Goal: Information Seeking & Learning: Learn about a topic

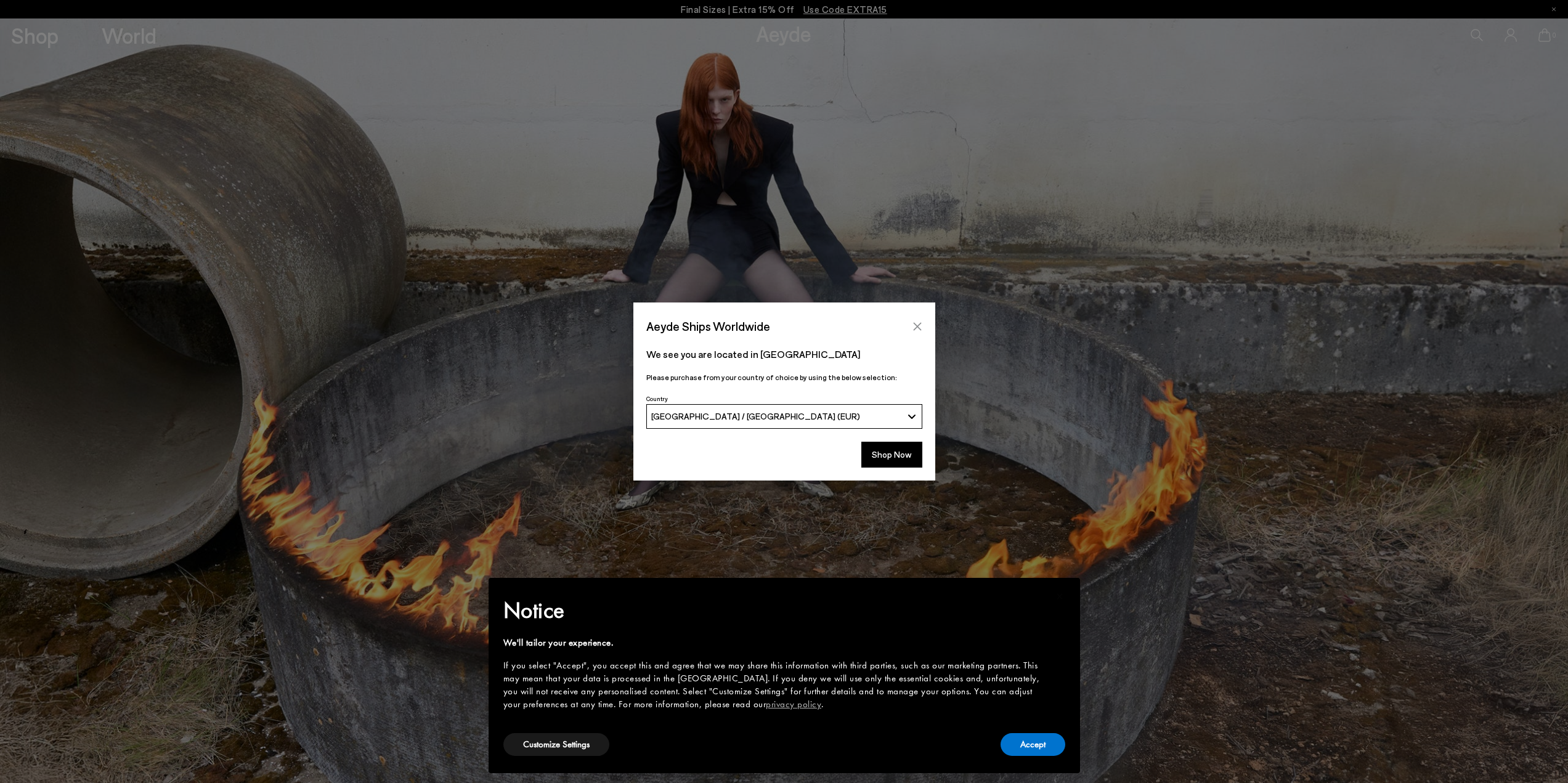
click at [918, 321] on icon "Close" at bounding box center [917, 326] width 10 height 10
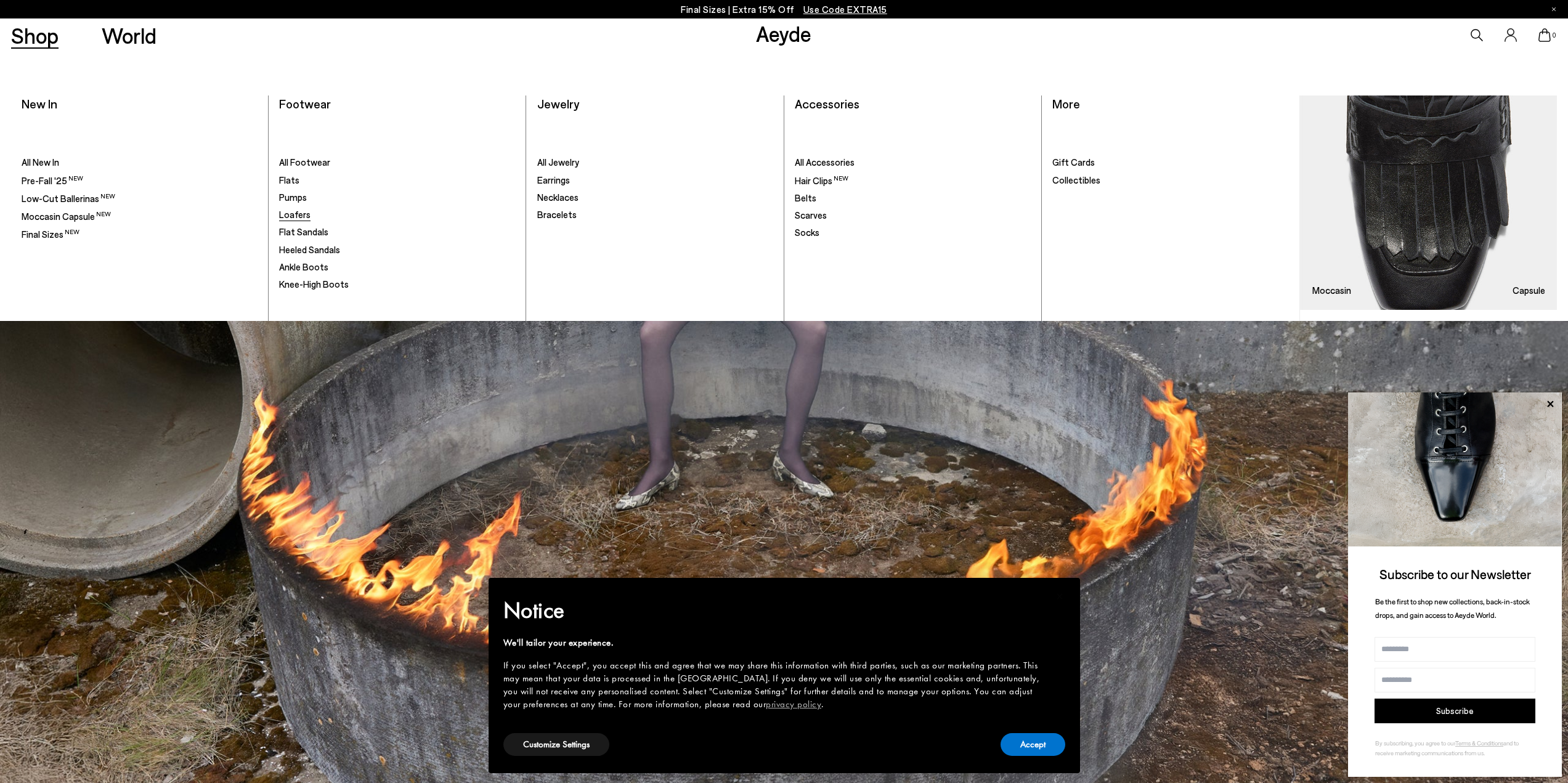
click at [303, 216] on span "Loafers" at bounding box center [295, 214] width 31 height 11
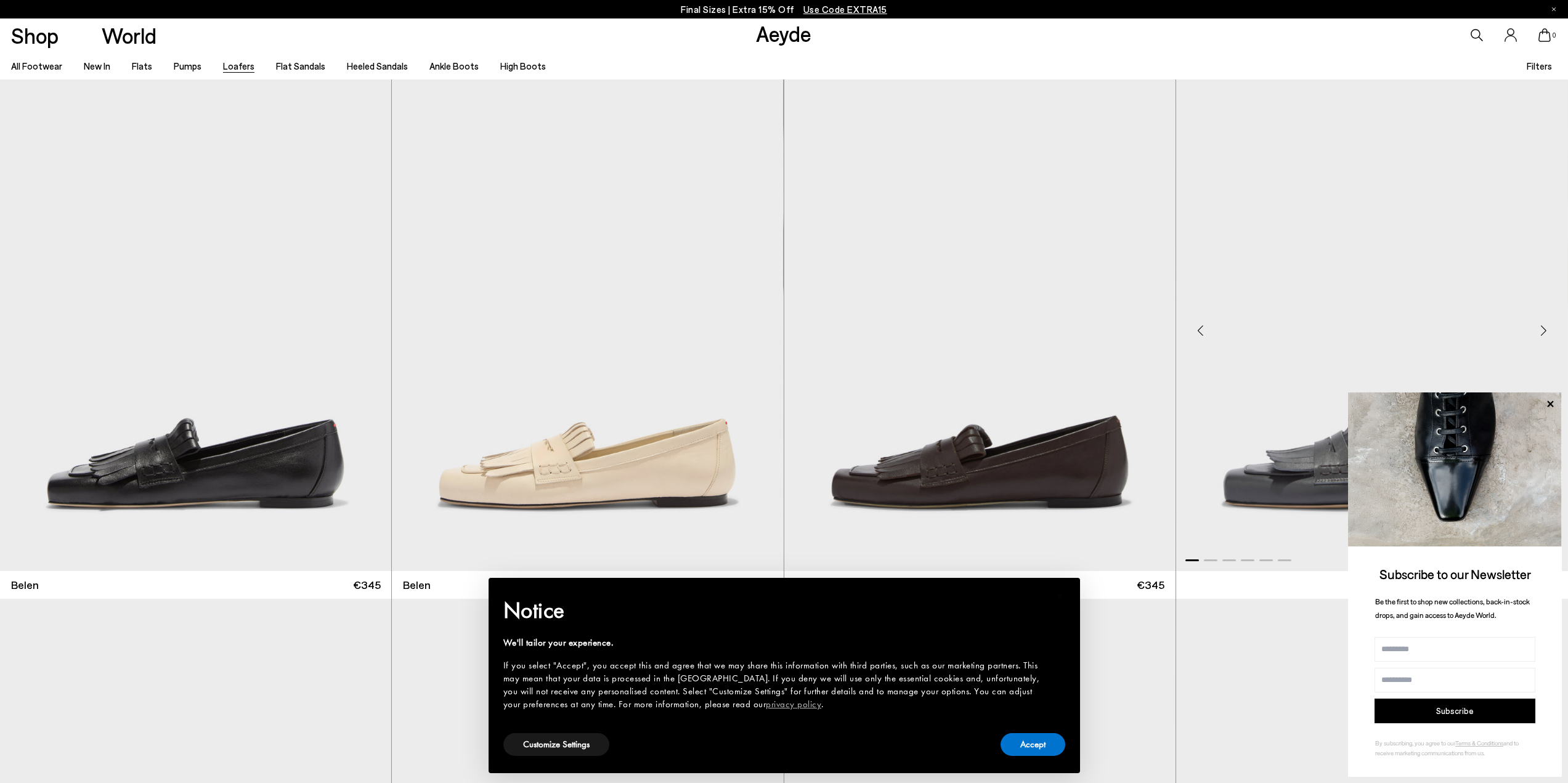
click at [1549, 402] on icon at bounding box center [1550, 404] width 6 height 6
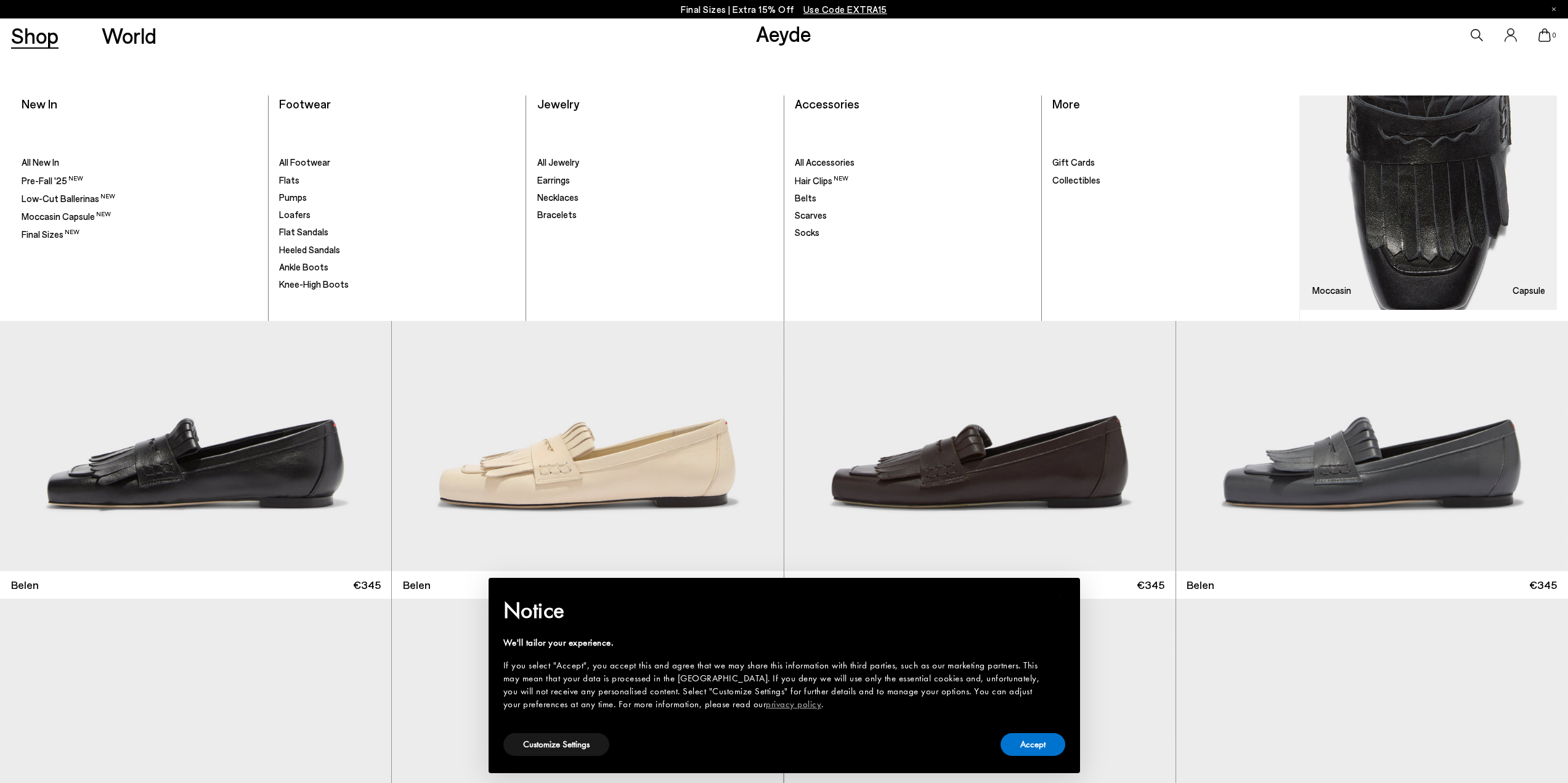
click at [19, 42] on link "Shop" at bounding box center [34, 35] width 47 height 22
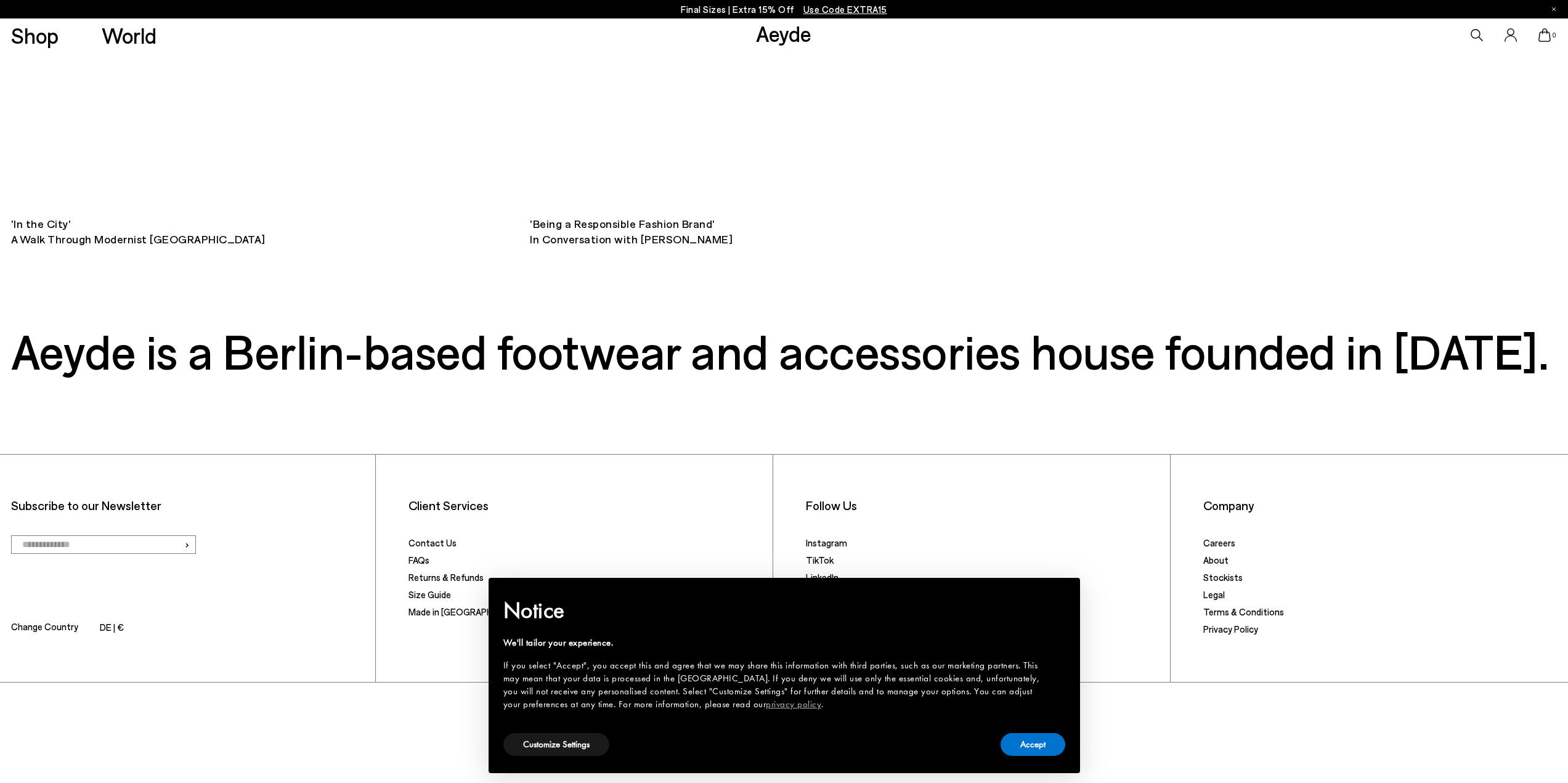
scroll to position [13653, 0]
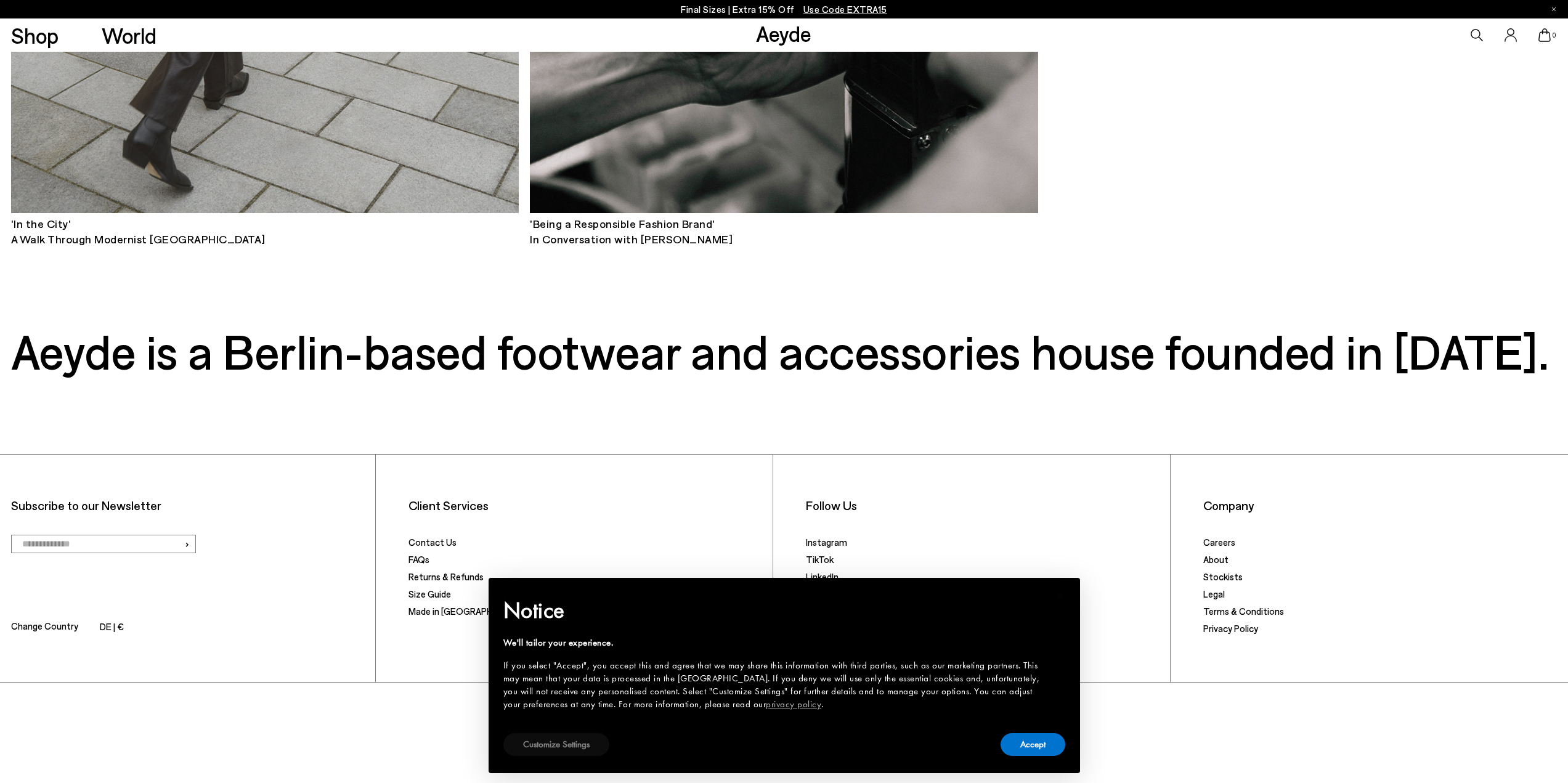
click at [558, 743] on button "Customize Settings" at bounding box center [556, 745] width 106 height 22
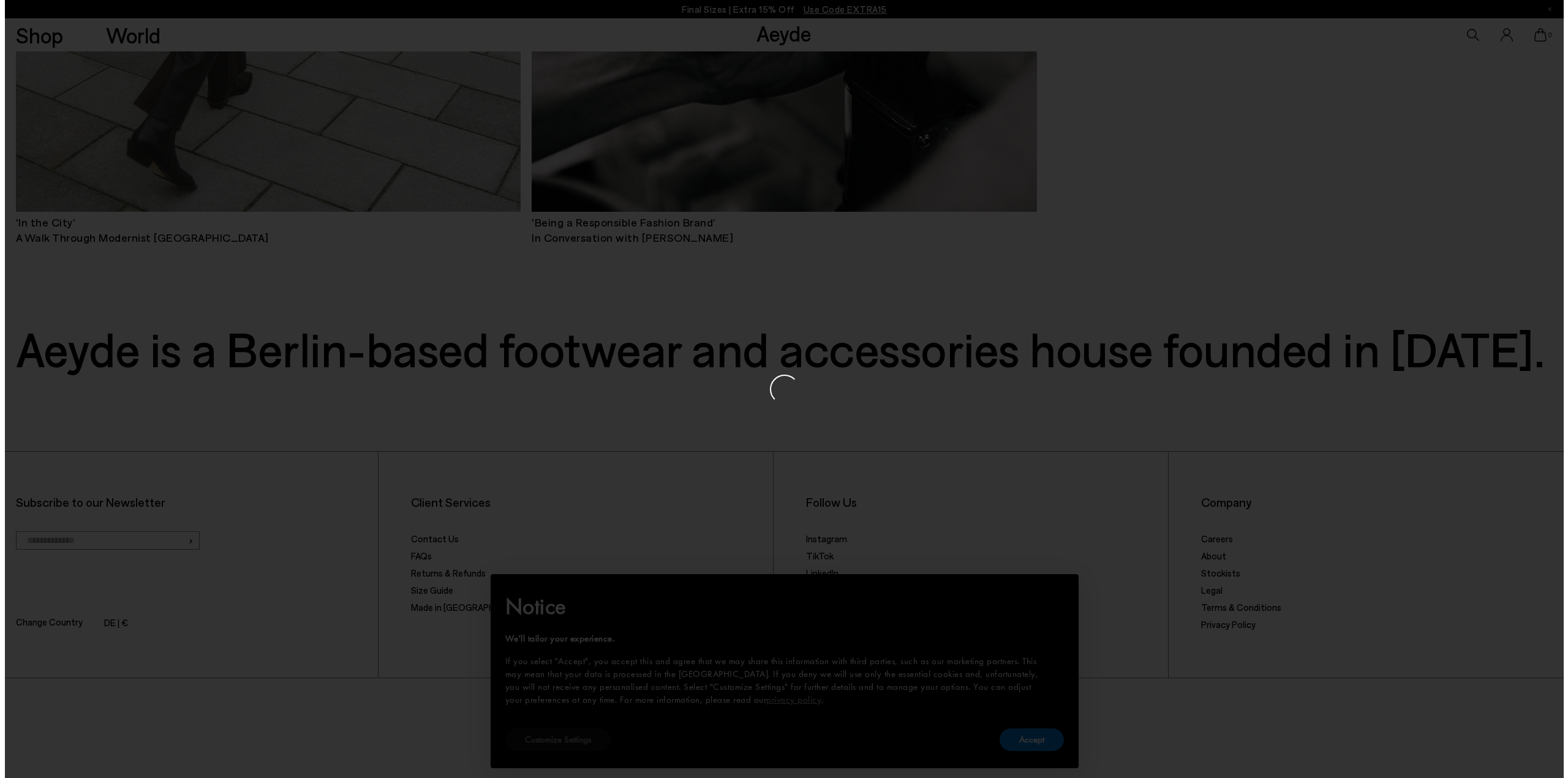
scroll to position [13639, 0]
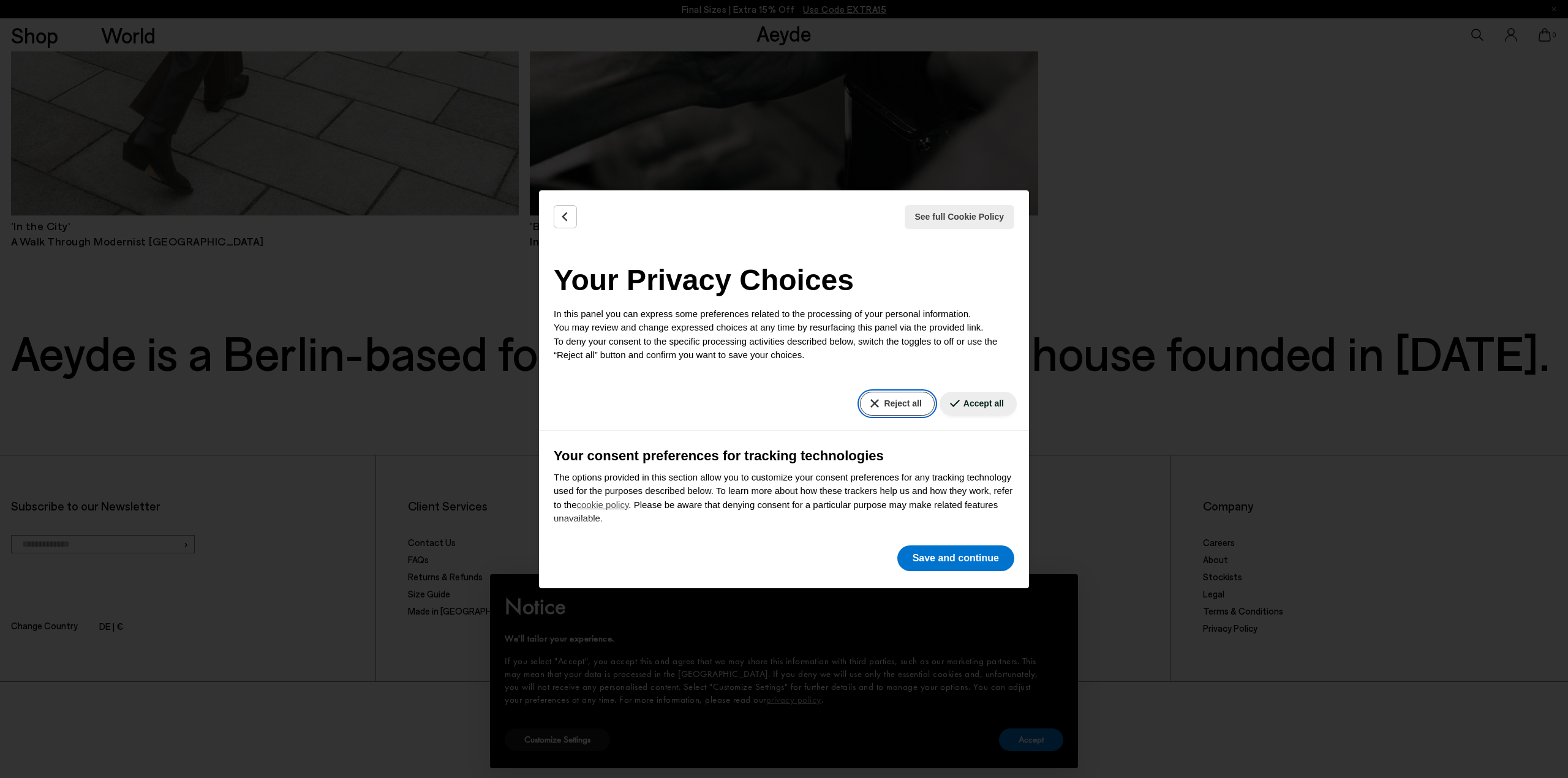
click at [877, 407] on button "Reject all" at bounding box center [897, 404] width 74 height 24
click at [978, 558] on button "Save and continue" at bounding box center [955, 558] width 117 height 26
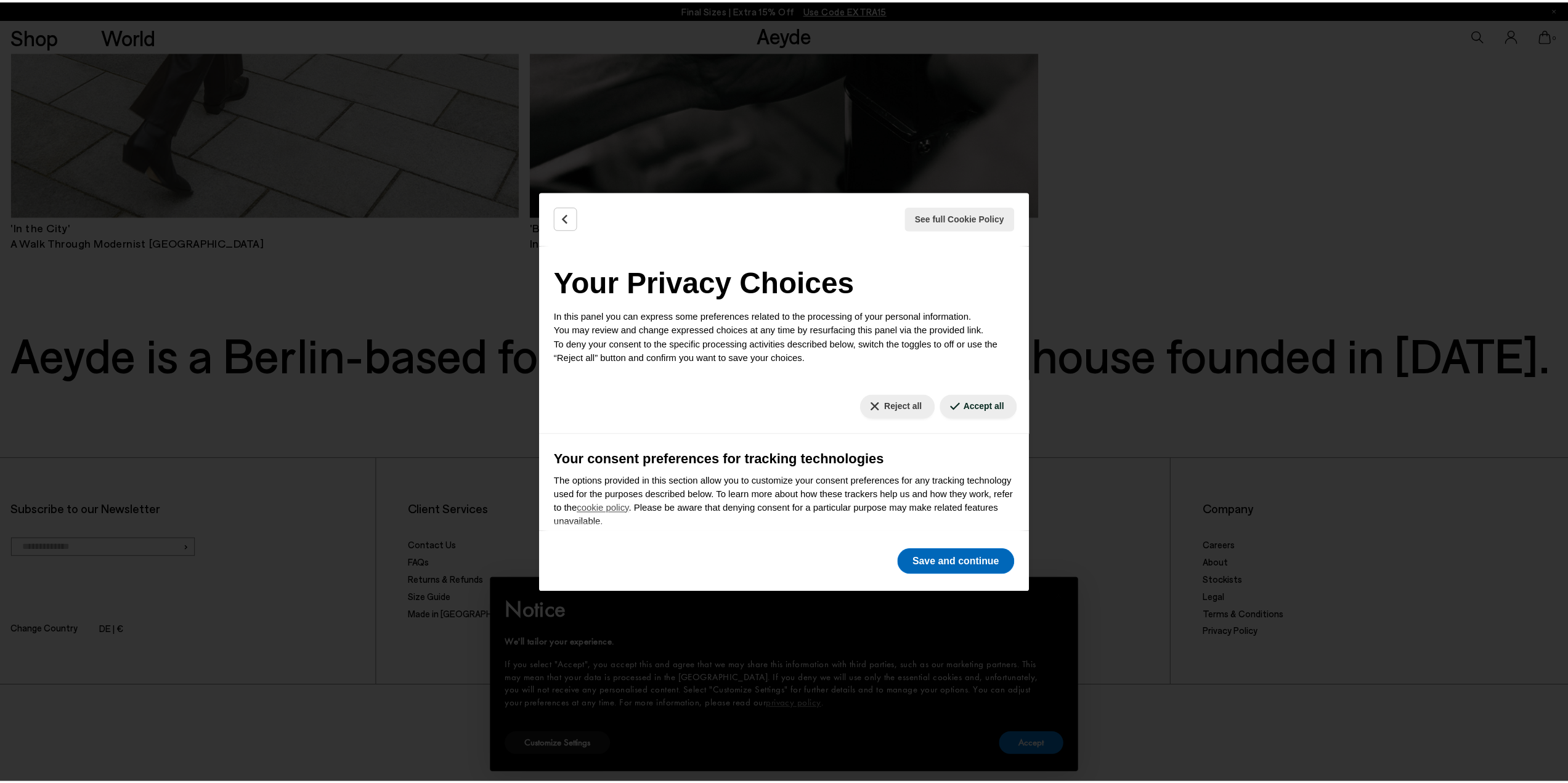
scroll to position [13653, 0]
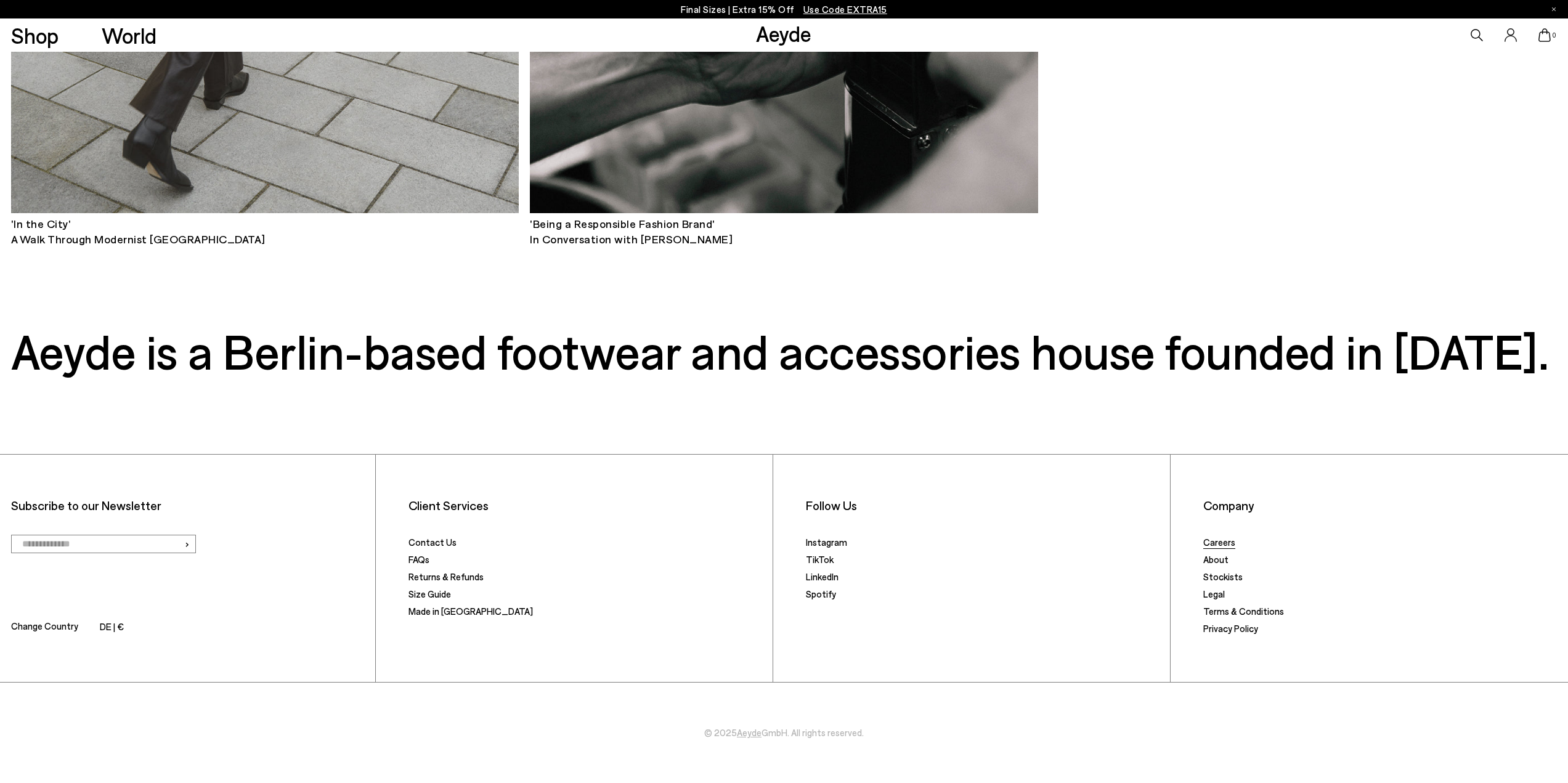
click at [1226, 537] on link "Careers" at bounding box center [1219, 542] width 32 height 11
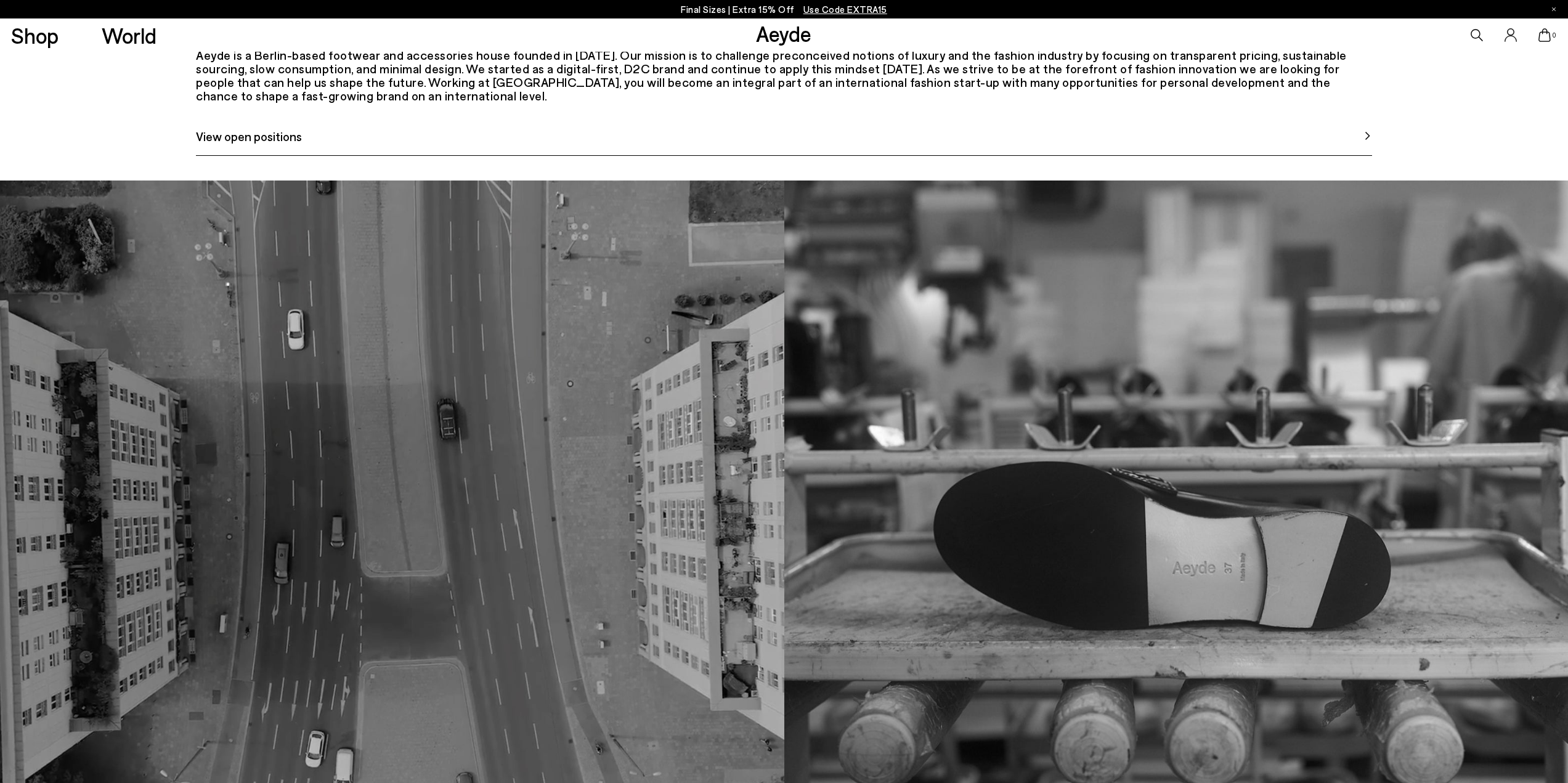
scroll to position [986, 0]
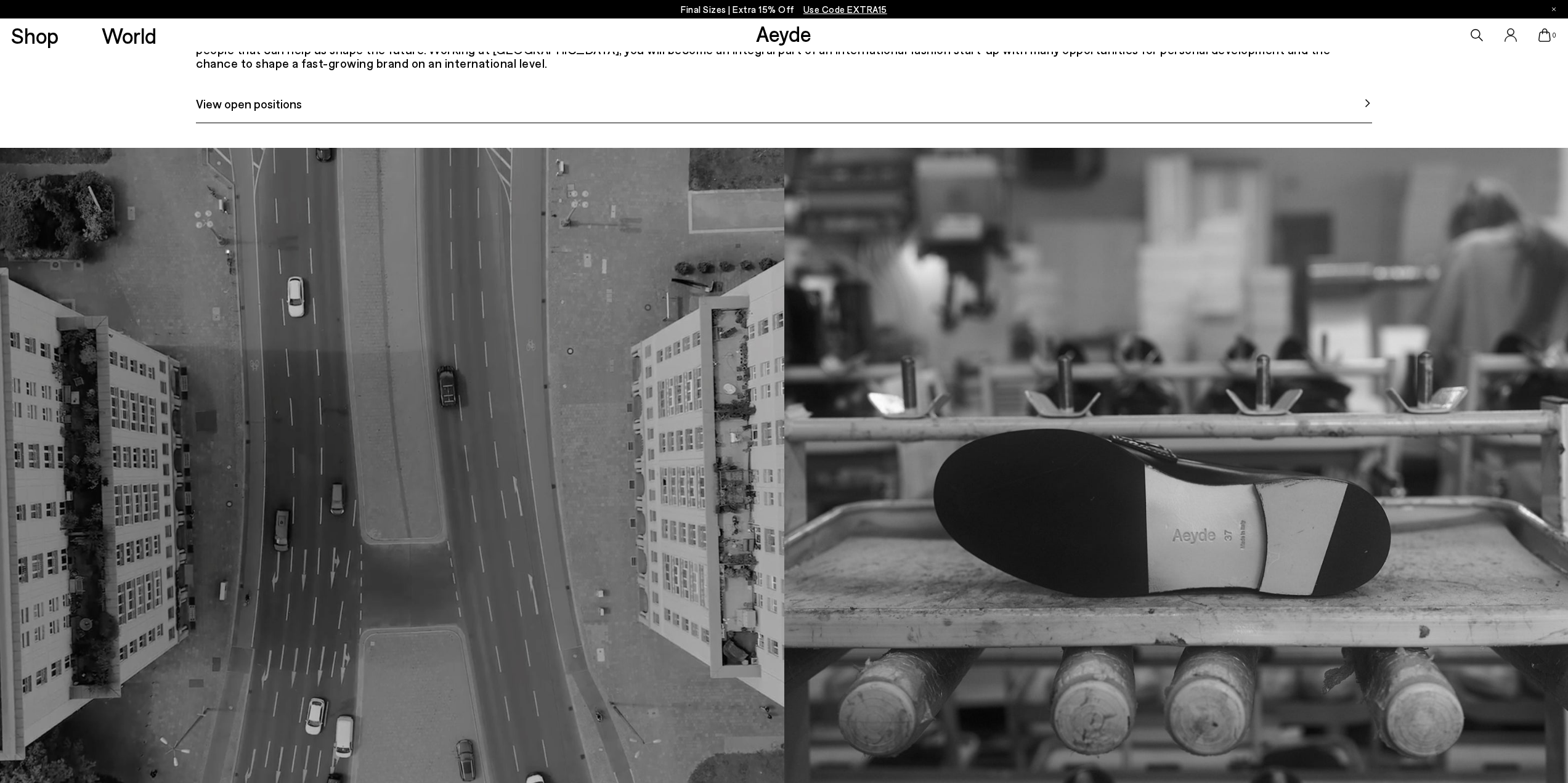
click at [273, 113] on span "View open positions" at bounding box center [249, 103] width 106 height 19
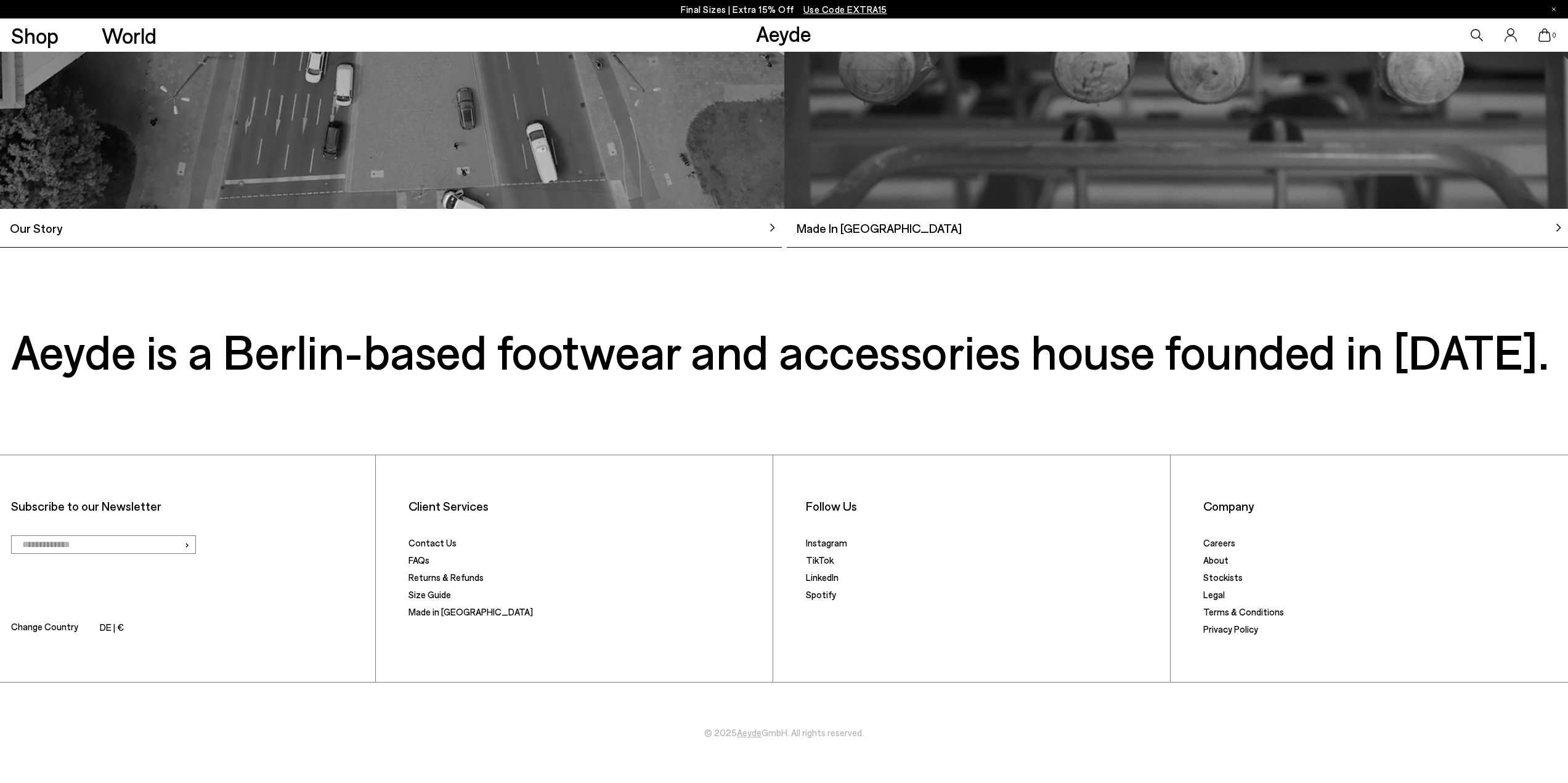
scroll to position [1736, 0]
click at [1217, 599] on link "Legal" at bounding box center [1214, 594] width 22 height 11
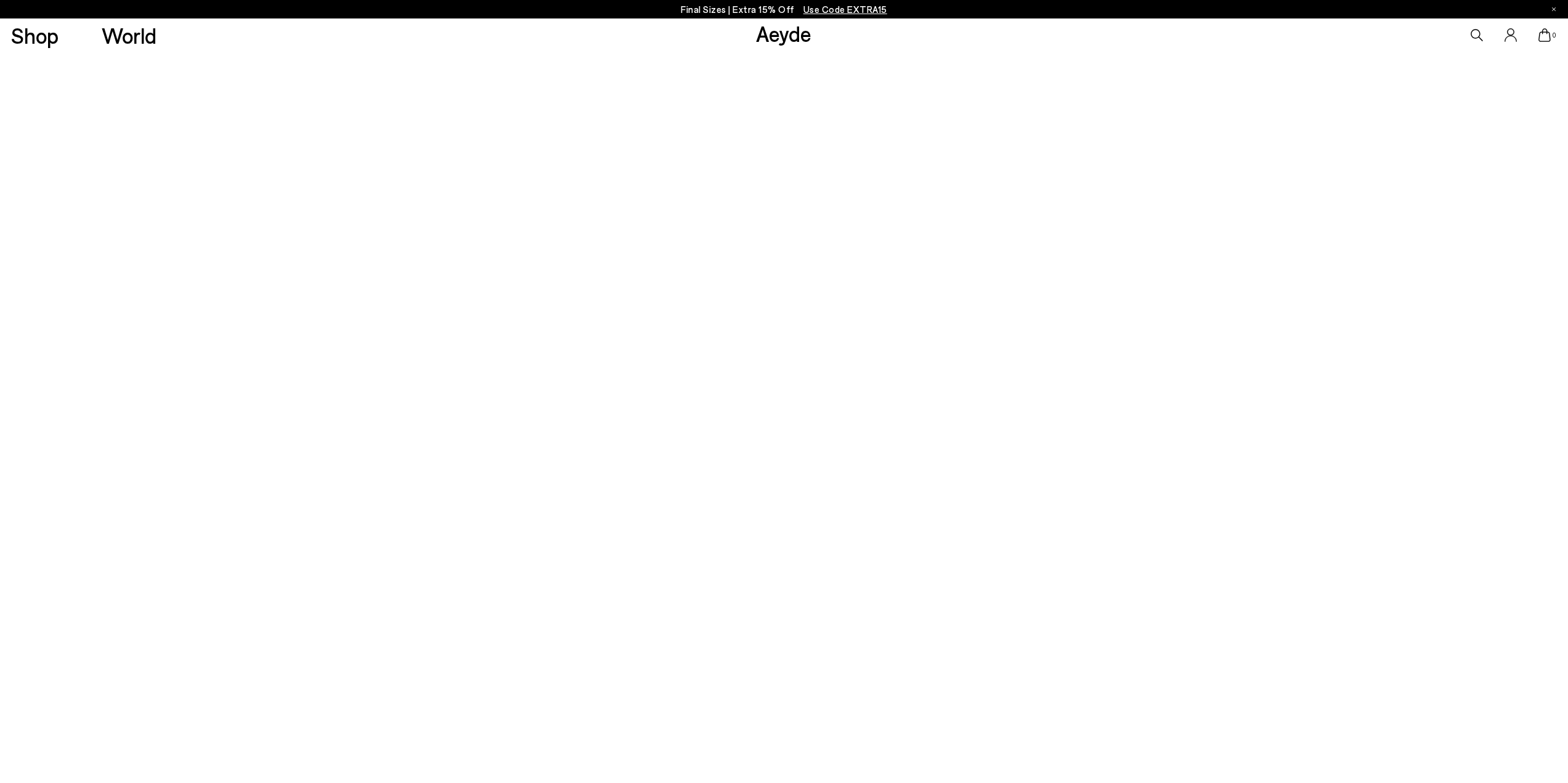
scroll to position [0, 0]
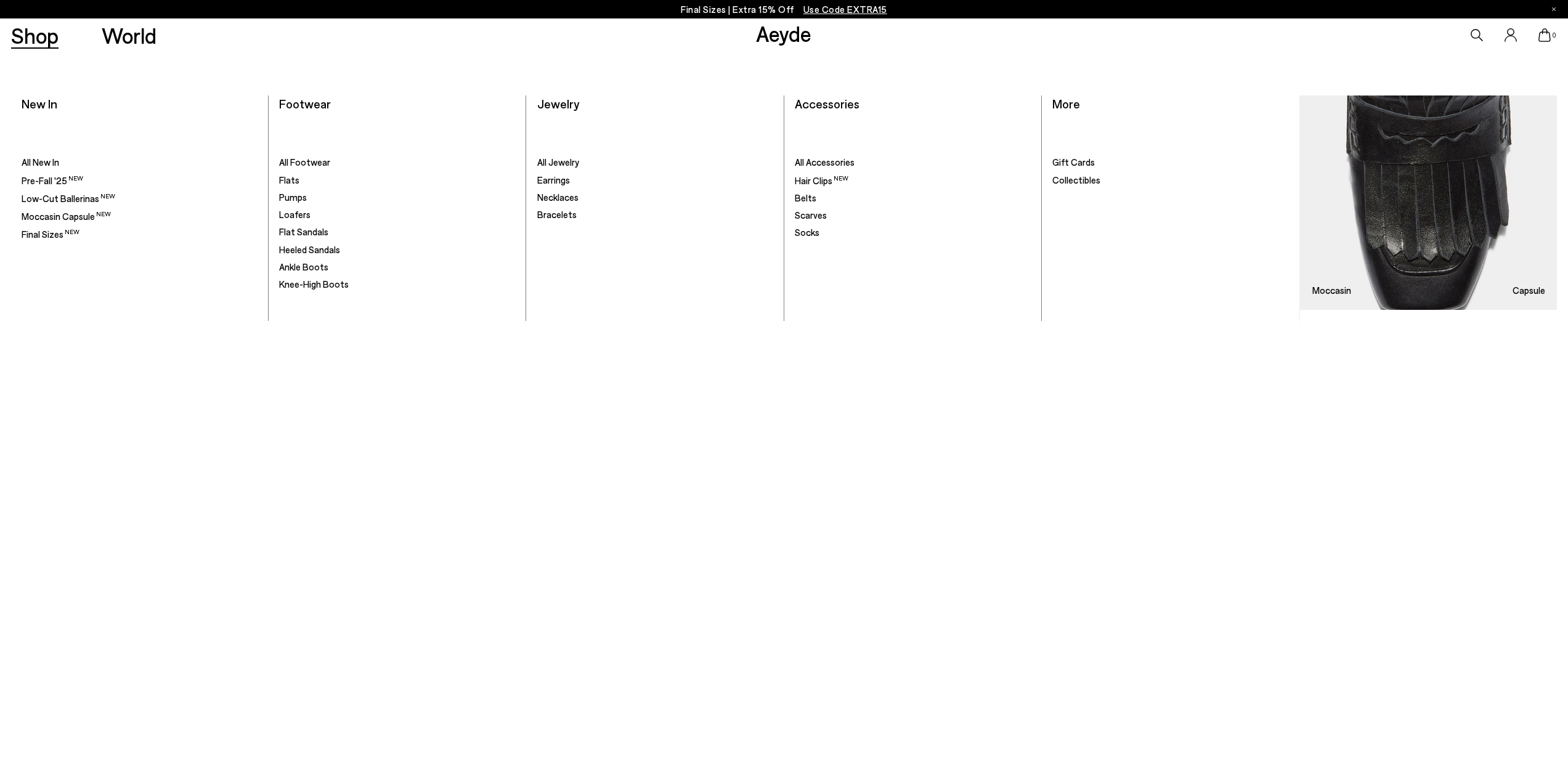
click at [20, 42] on link "Shop" at bounding box center [34, 35] width 47 height 22
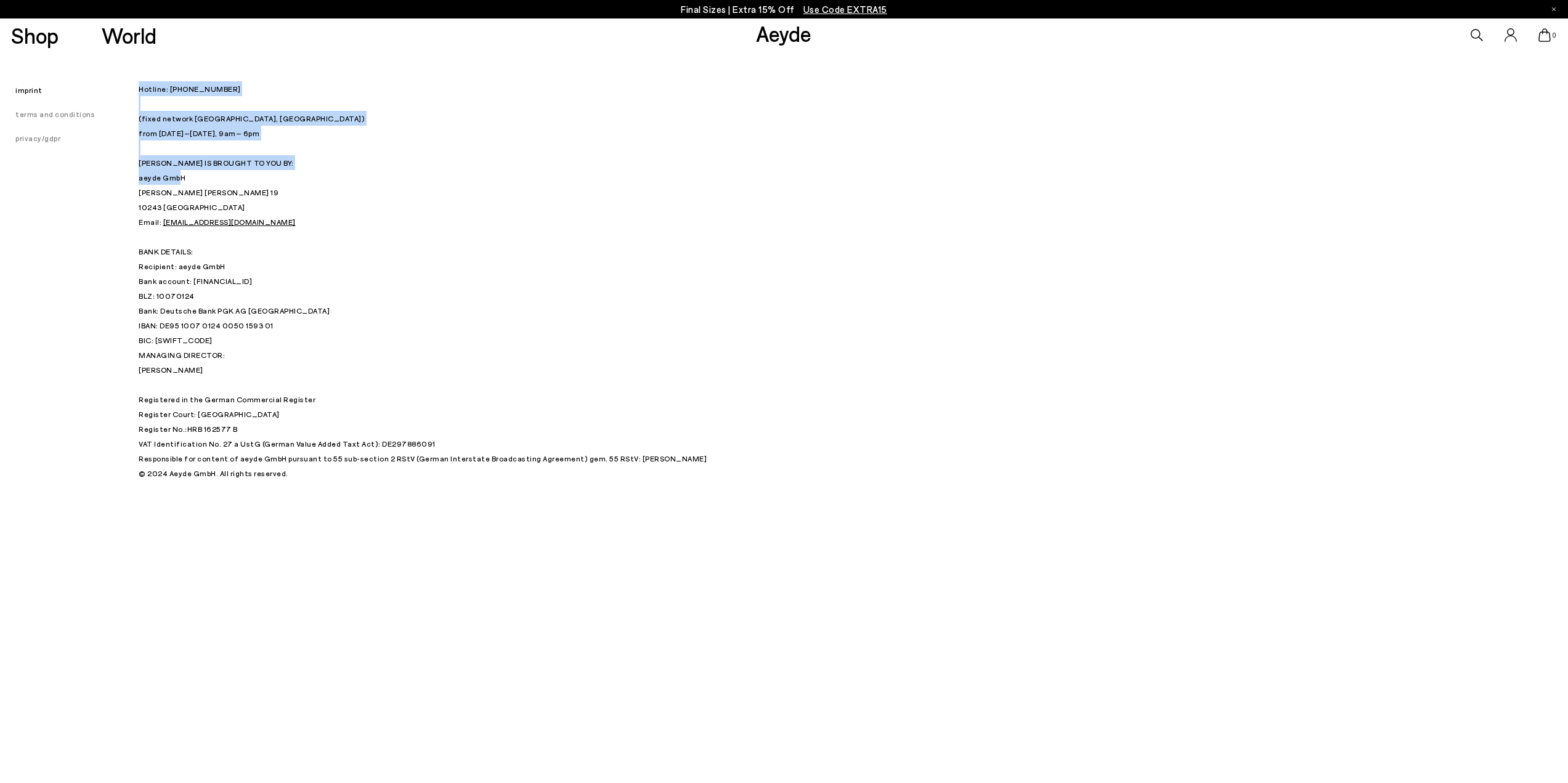
drag, startPoint x: 179, startPoint y: 178, endPoint x: 142, endPoint y: 176, distance: 37.1
click at [132, 176] on div "imprint terms and conditions privacy/gdpr Hotline: +49 (0) 30 34 655 808 (fixed…" at bounding box center [784, 266] width 1568 height 429
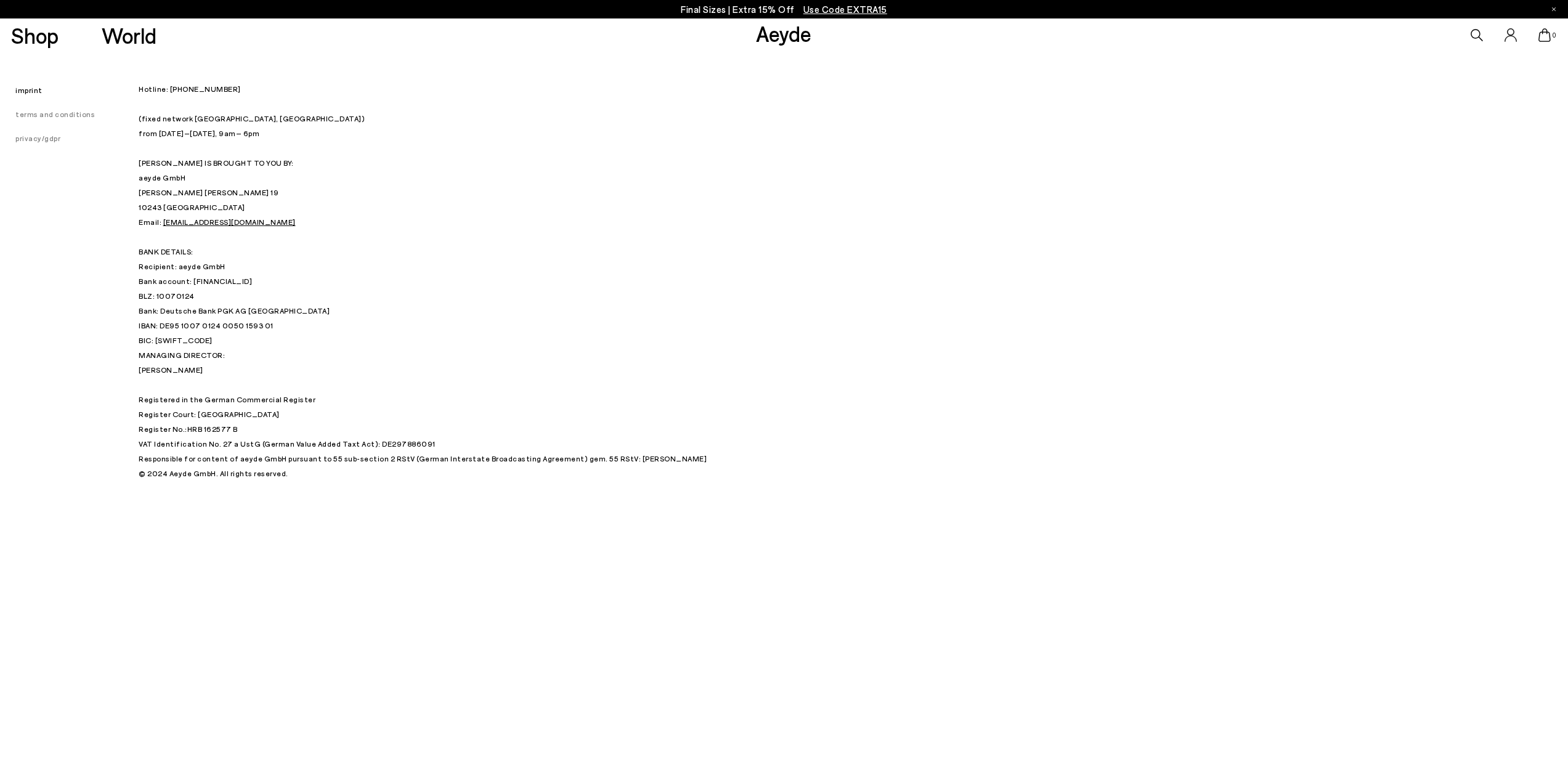
click at [234, 179] on p "Hotline: +49 (0) 30 34 655 808 (fixed network Berlin, Germany) from Monday – Fr…" at bounding box center [447, 214] width 617 height 266
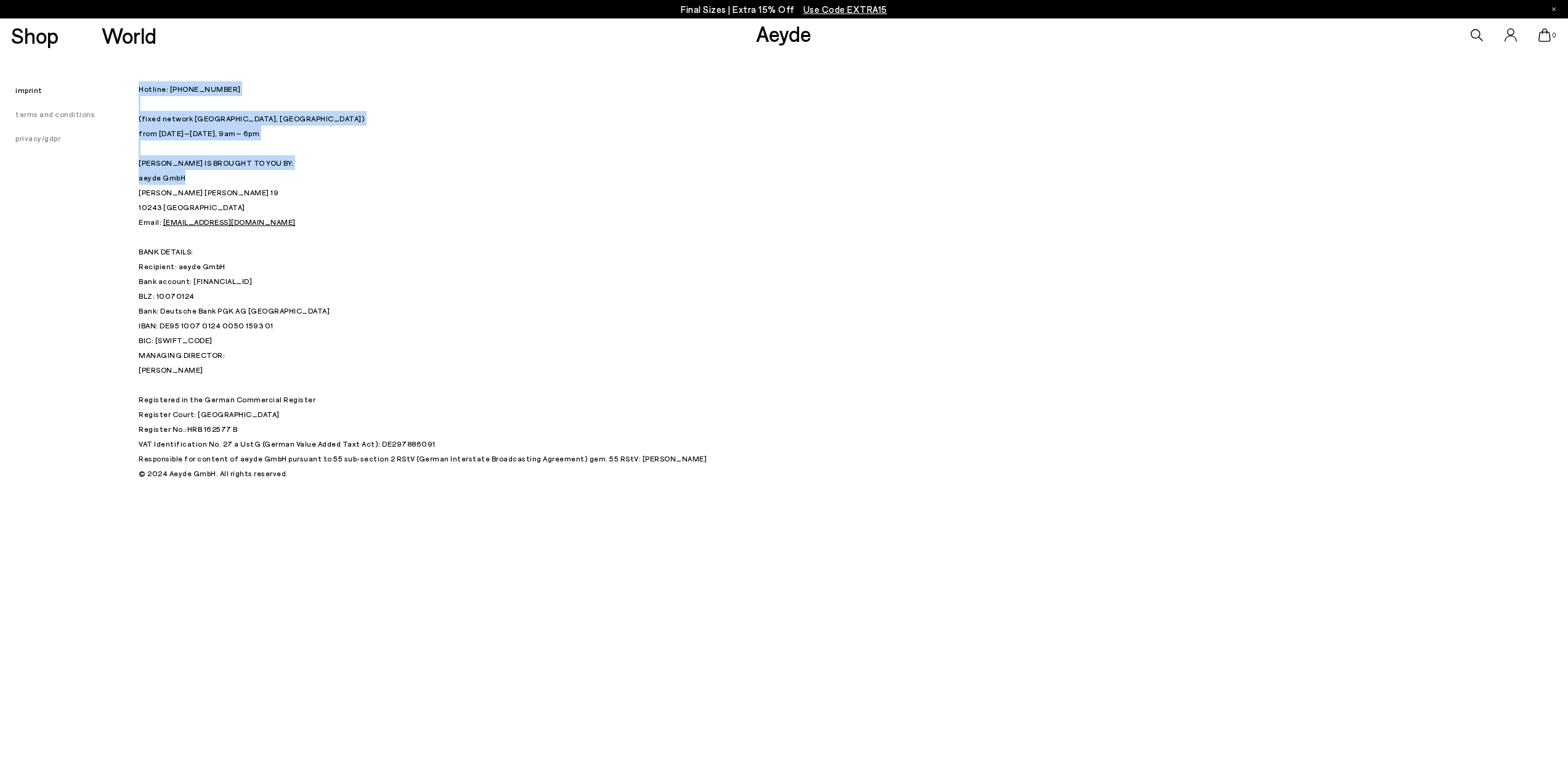
drag, startPoint x: 191, startPoint y: 174, endPoint x: 138, endPoint y: 175, distance: 53.0
click at [138, 175] on div "imprint terms and conditions privacy/gdpr Hotline: +49 (0) 30 34 655 808 (fixed…" at bounding box center [784, 266] width 1568 height 429
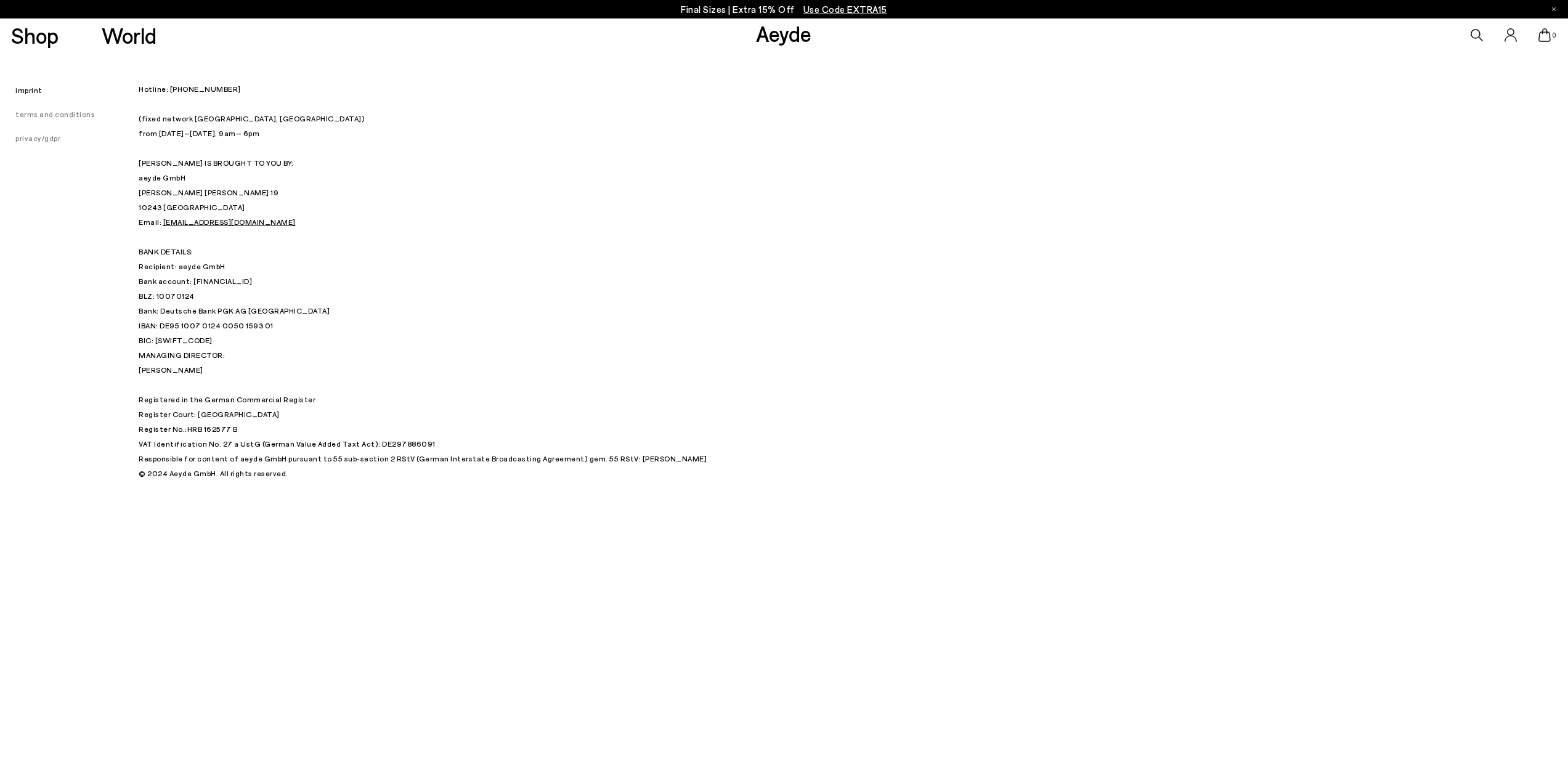
click at [311, 190] on p "Hotline: +49 (0) 30 34 655 808 (fixed network Berlin, Germany) from Monday – Fr…" at bounding box center [447, 214] width 617 height 266
drag, startPoint x: 139, startPoint y: 177, endPoint x: 183, endPoint y: 176, distance: 44.0
click at [183, 176] on p "Hotline: +49 (0) 30 34 655 808 (fixed network Berlin, Germany) from Monday – Fr…" at bounding box center [447, 214] width 617 height 266
copy span "aeyde GmbH"
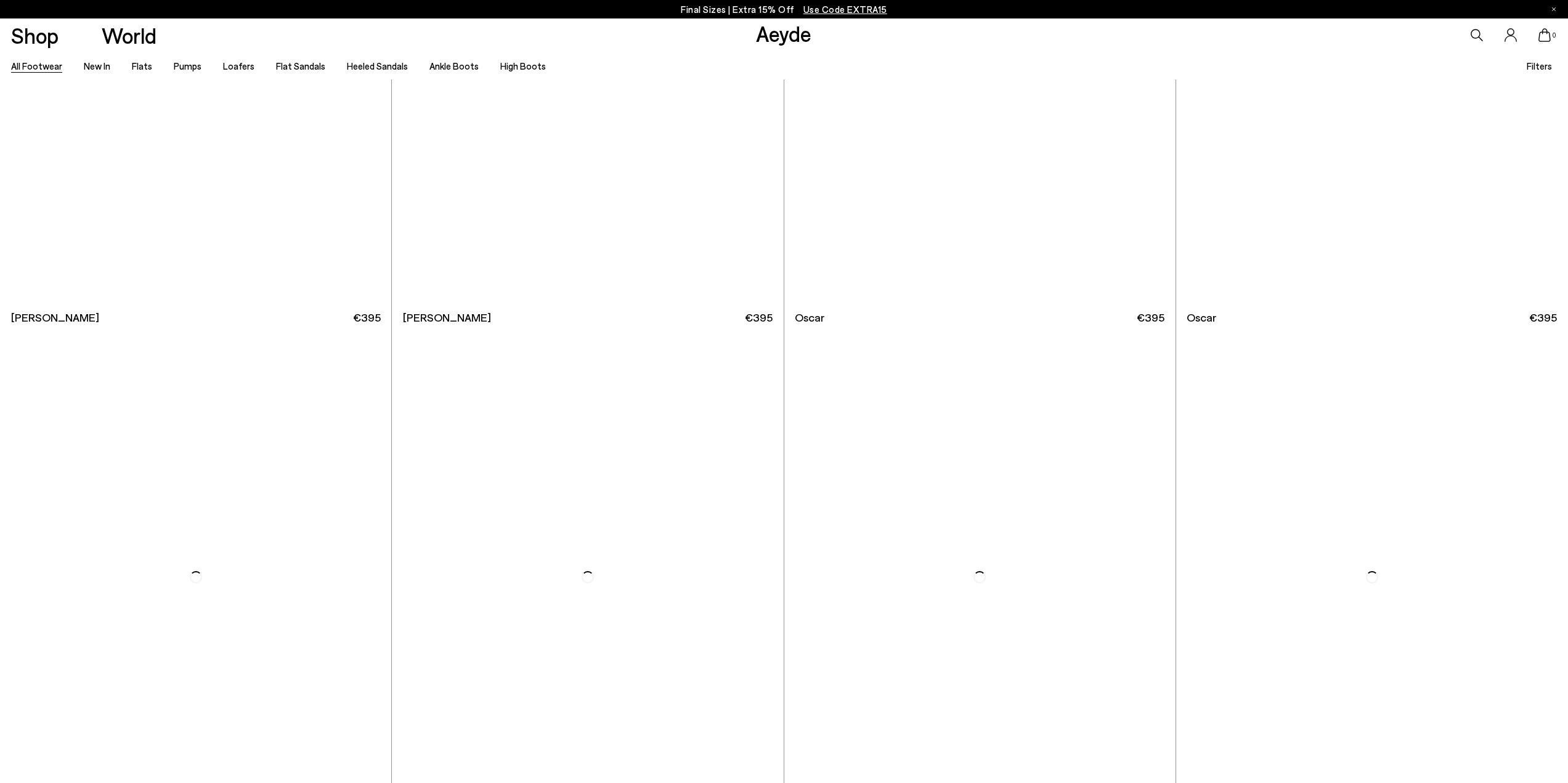
scroll to position [2970, 0]
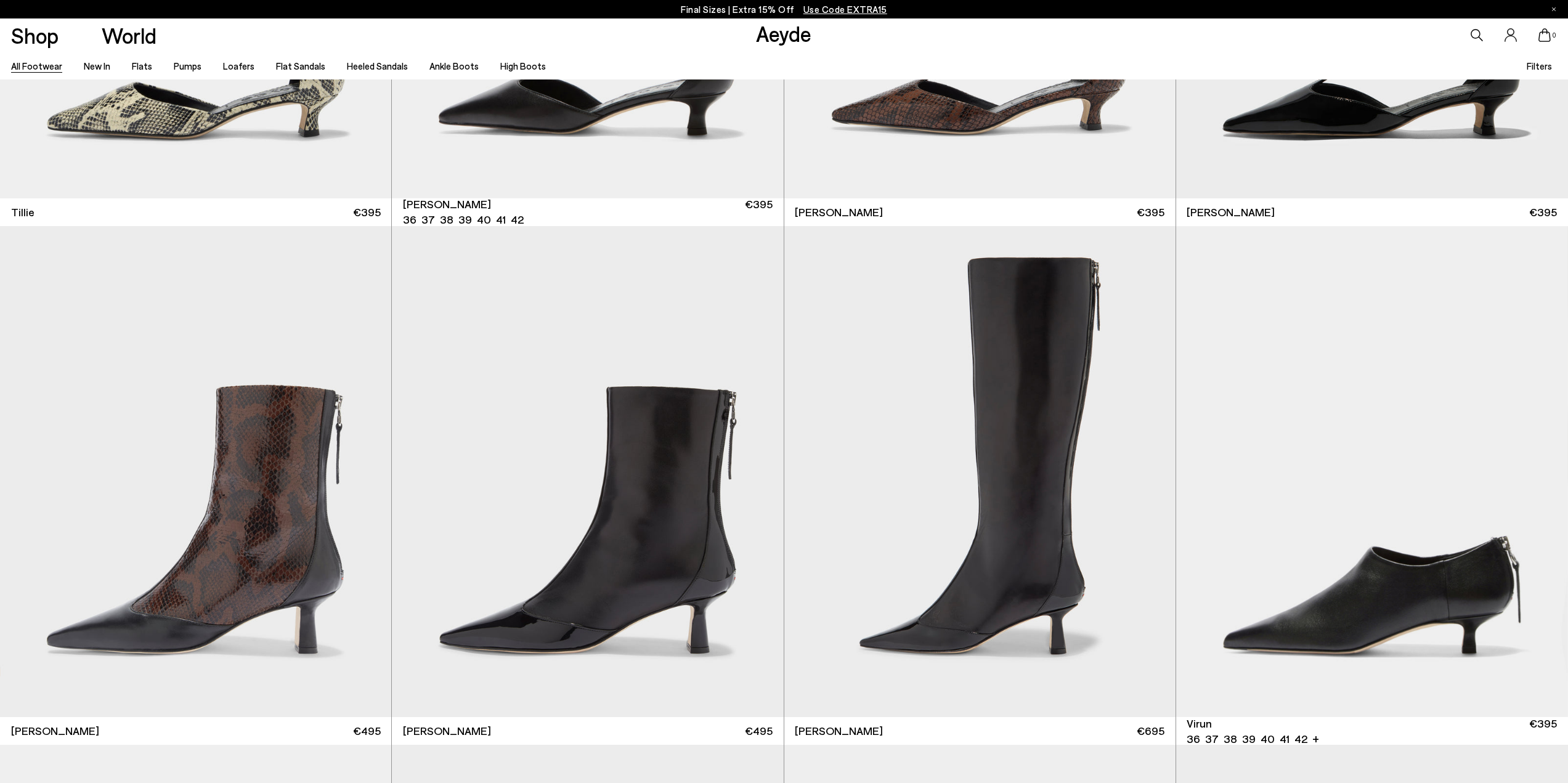
scroll to position [9203, 0]
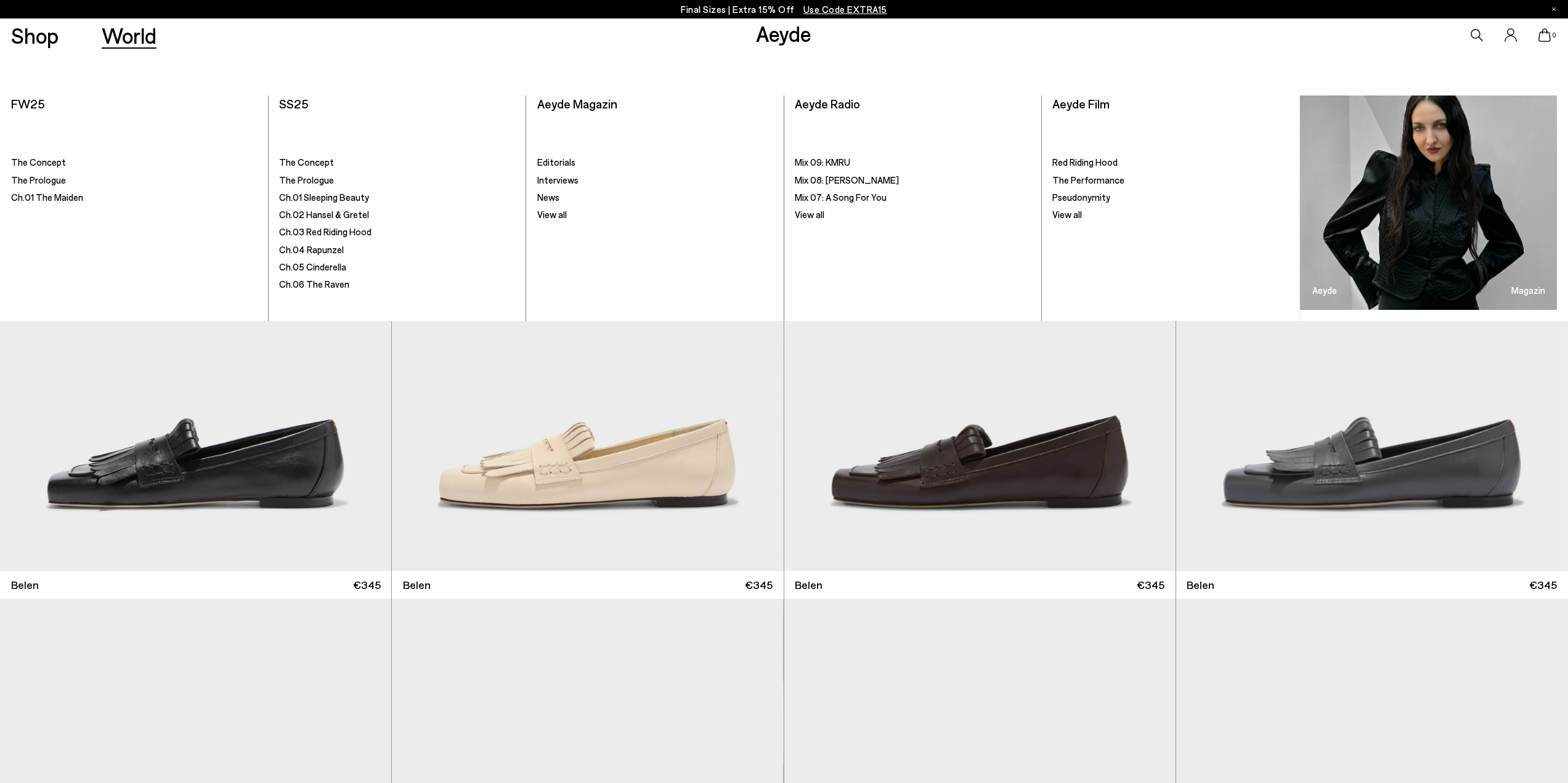
click at [129, 36] on link "World" at bounding box center [129, 35] width 55 height 22
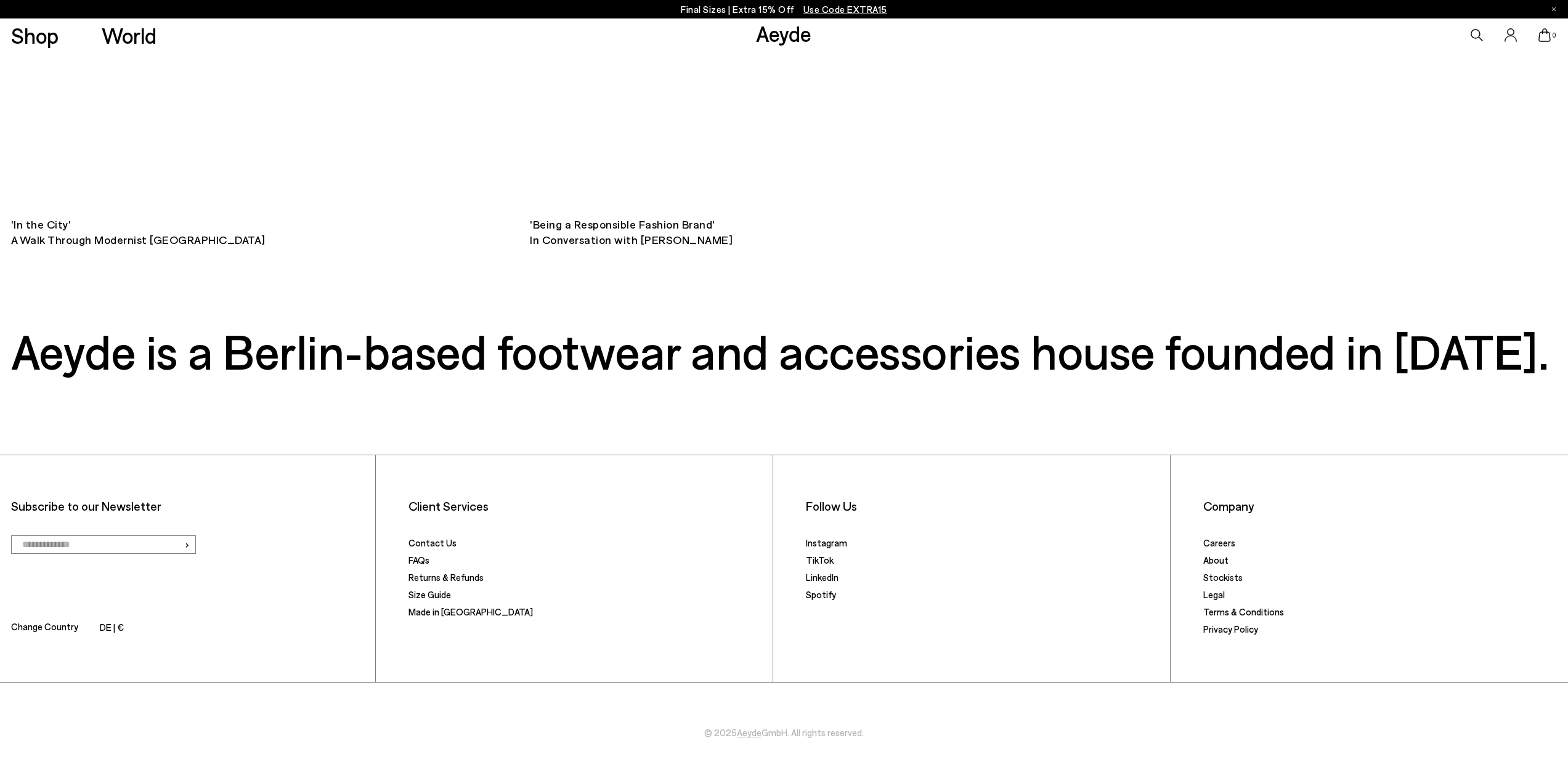
scroll to position [13653, 0]
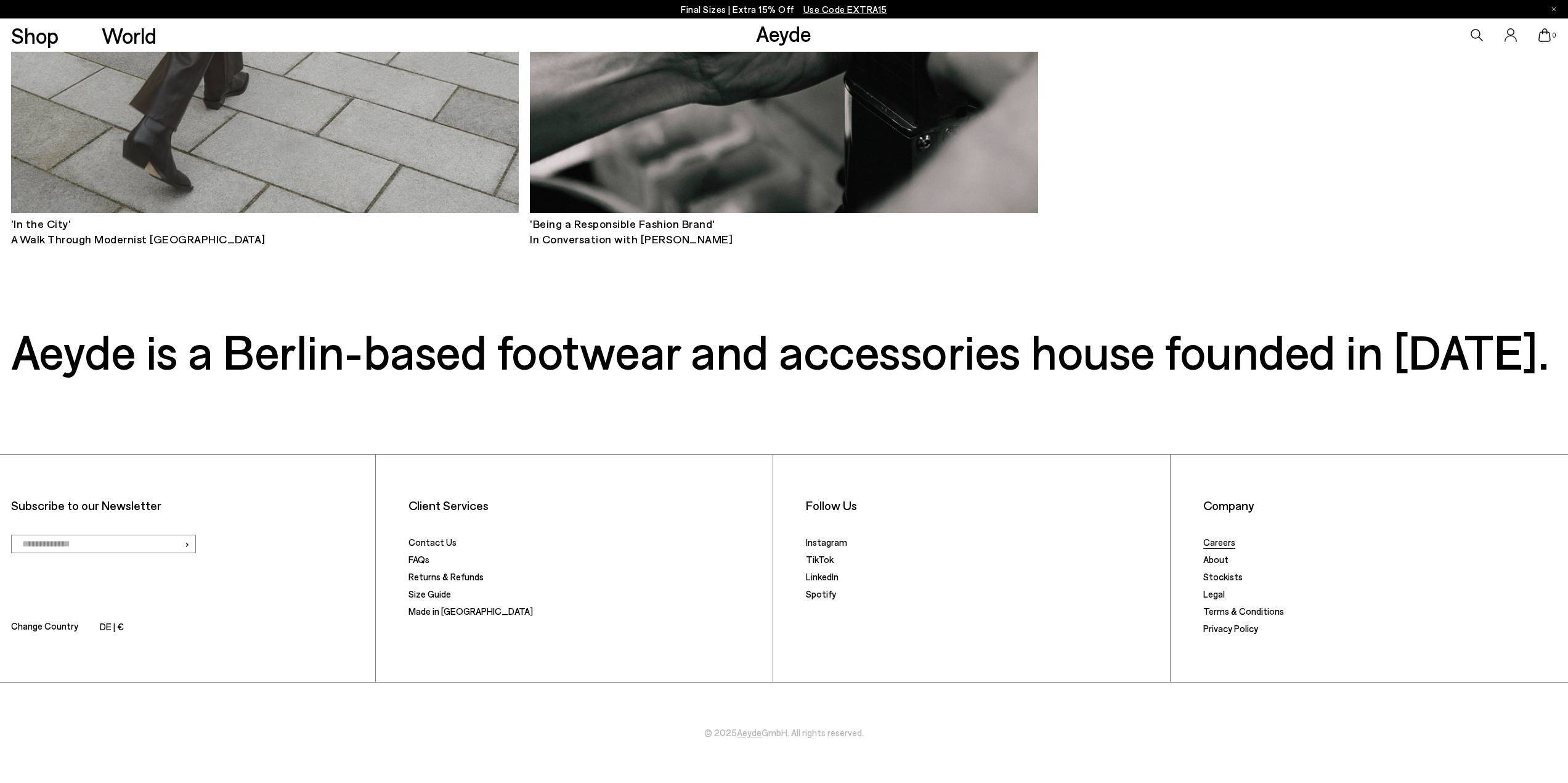
click at [1230, 541] on link "Careers" at bounding box center [1219, 542] width 32 height 11
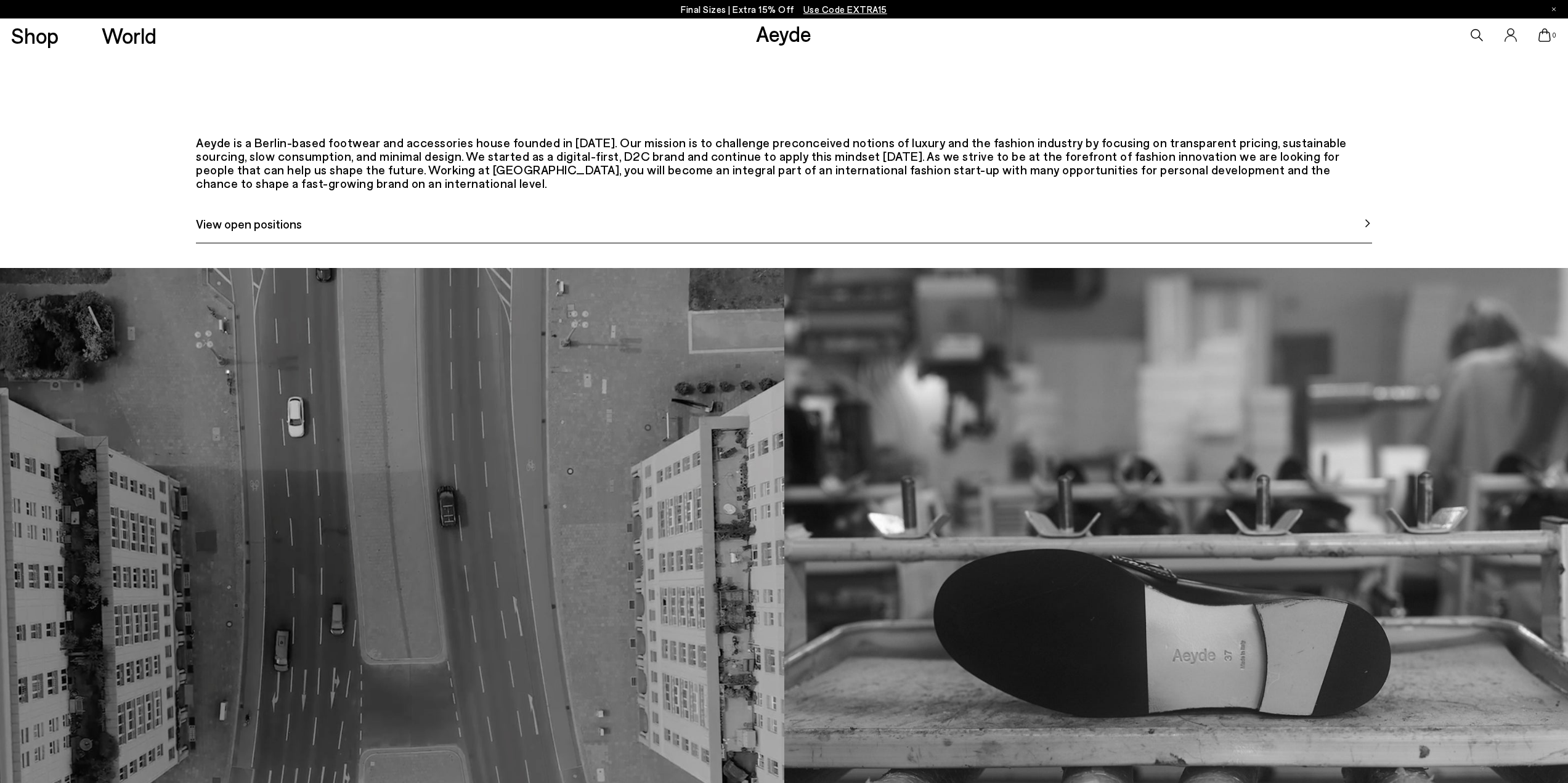
scroll to position [750, 0]
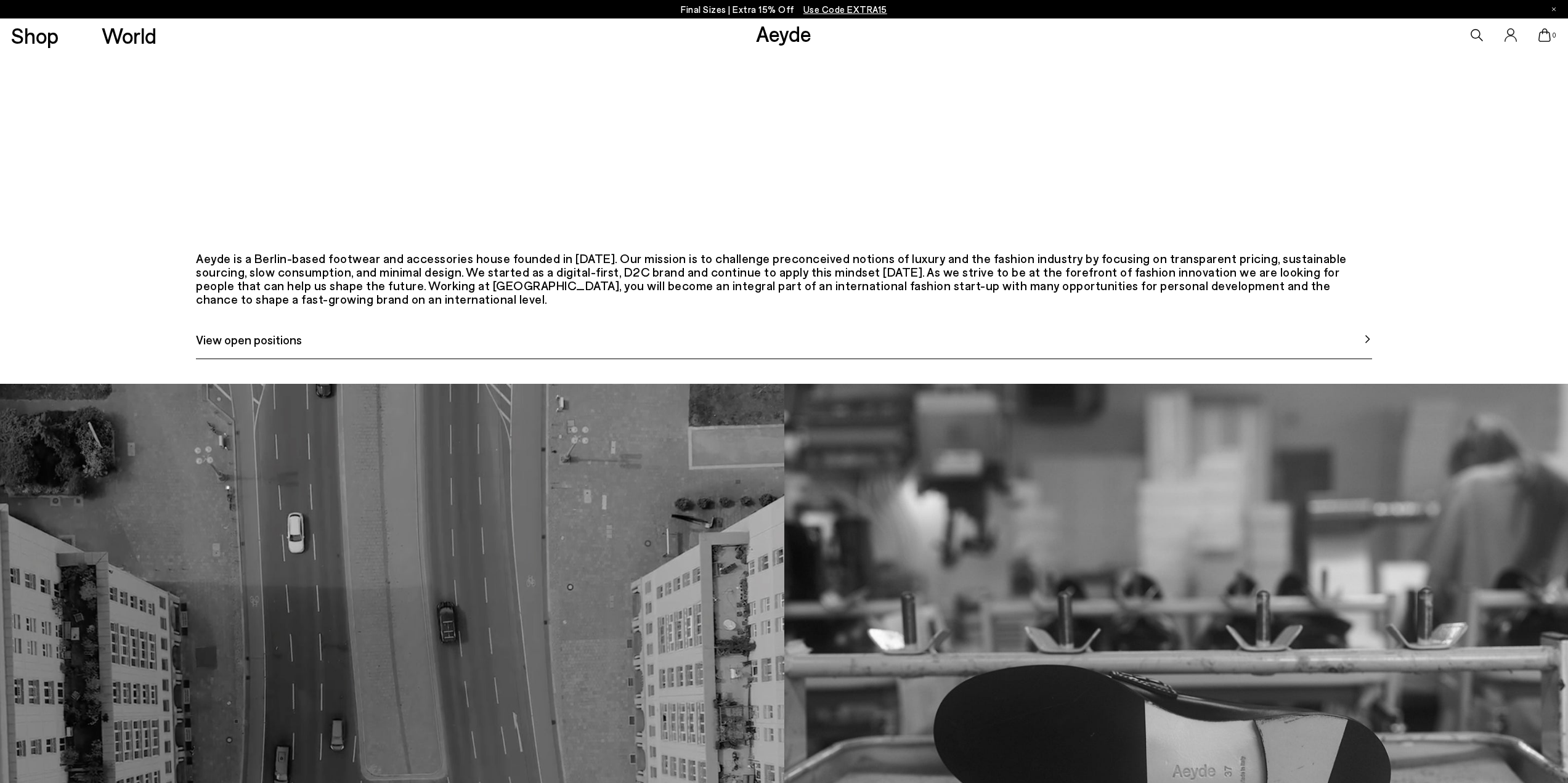
click at [324, 360] on link "View open positions" at bounding box center [784, 345] width 1176 height 29
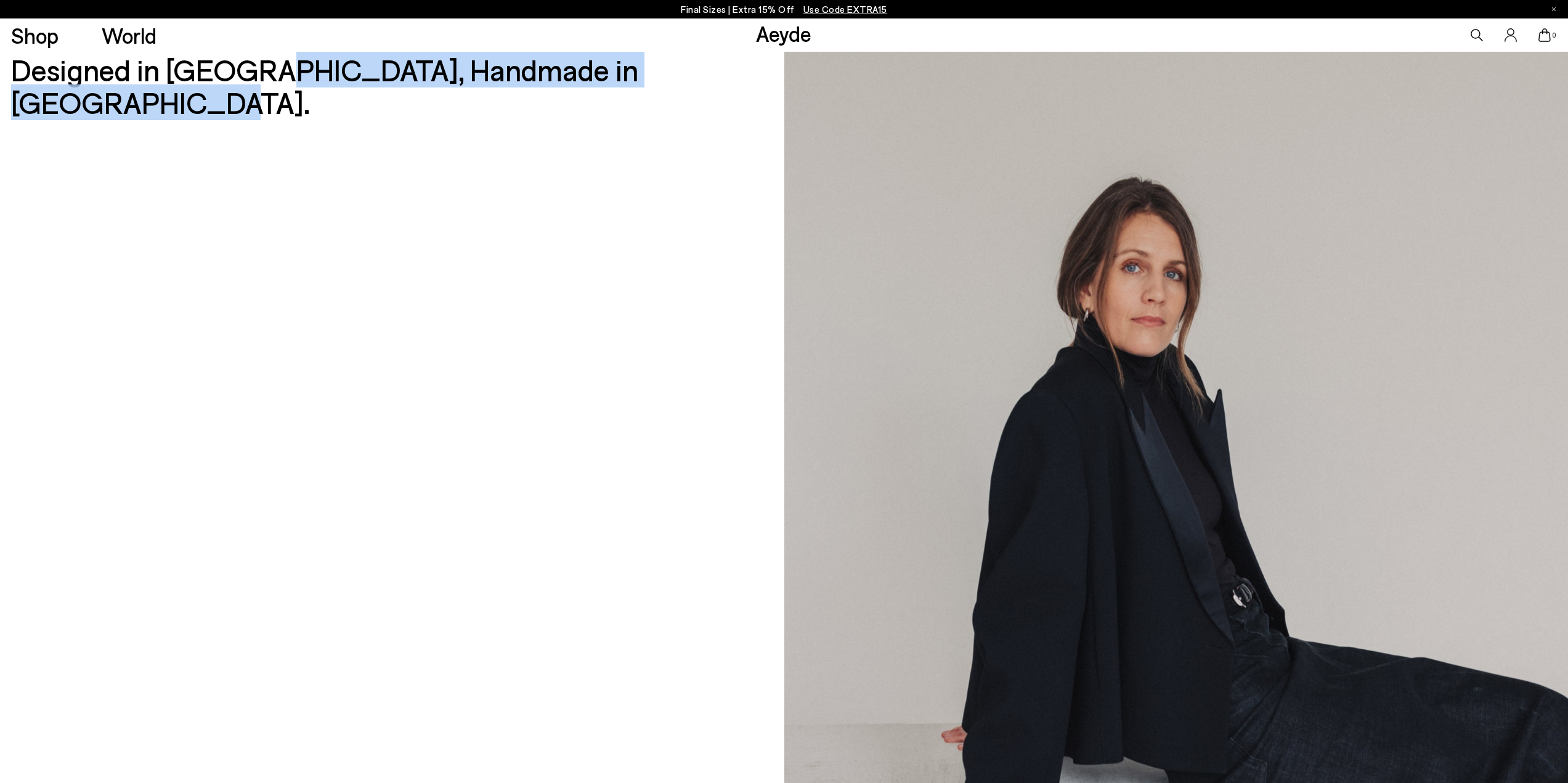
drag, startPoint x: 490, startPoint y: 78, endPoint x: 306, endPoint y: 138, distance: 193.5
click at [13, 70] on h2 "Designed in Berlin, Handmade in Italy." at bounding box center [385, 86] width 748 height 65
click at [590, 228] on div "Designed in Berlin, Handmade in Italy. Designed in Berlin, Handmade in Italy. A…" at bounding box center [385, 561] width 748 height 1020
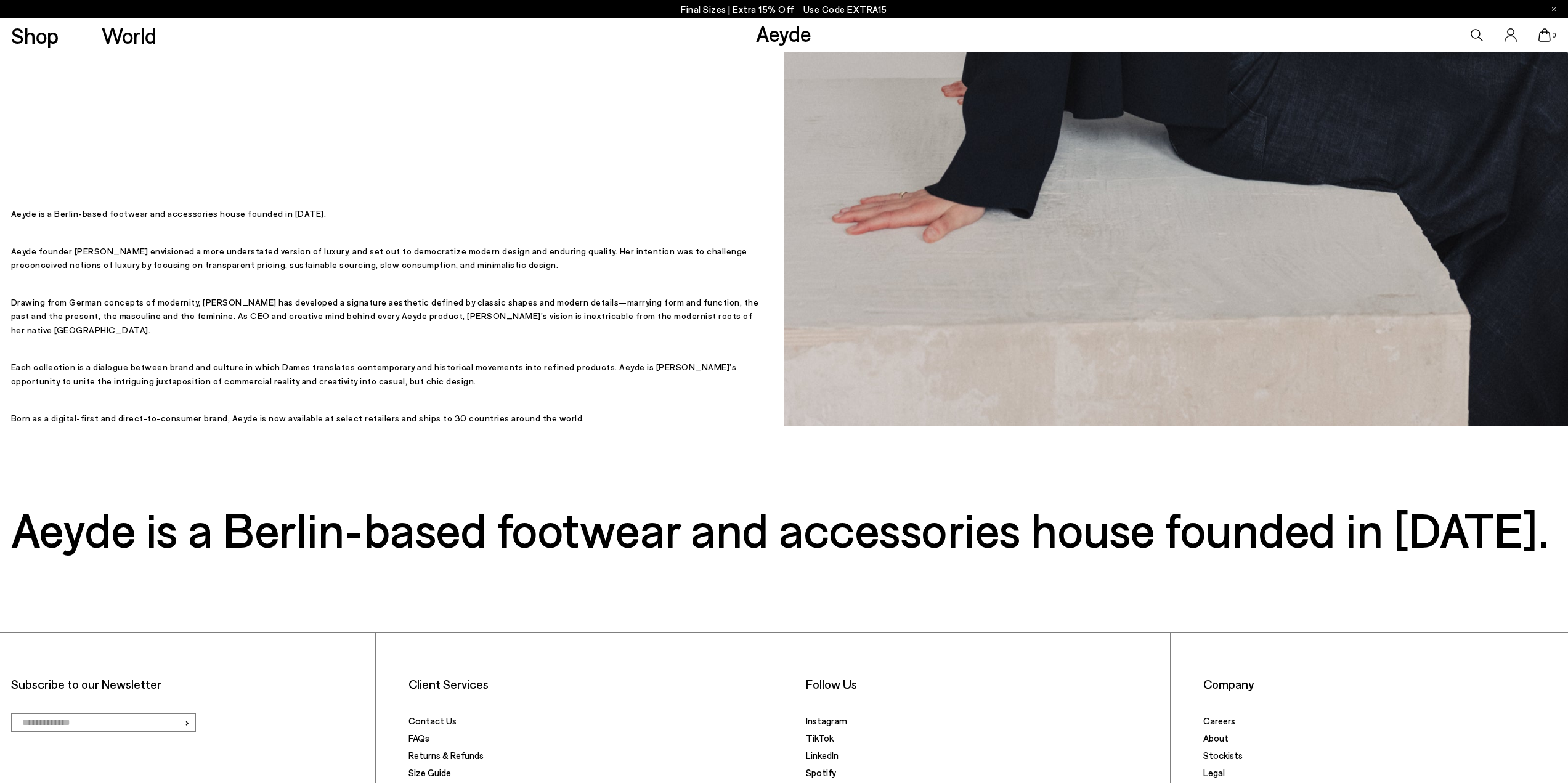
scroll to position [645, 0]
drag, startPoint x: 154, startPoint y: 335, endPoint x: 494, endPoint y: 334, distance: 340.0
click at [494, 334] on p "Drawing from German concepts of modernity, Aeyde has developed a signature aest…" at bounding box center [385, 317] width 748 height 41
click at [439, 407] on div "Aeyde is a Berlin-based footwear and accessories house founded in 2015. Aeyde f…" at bounding box center [385, 316] width 748 height 218
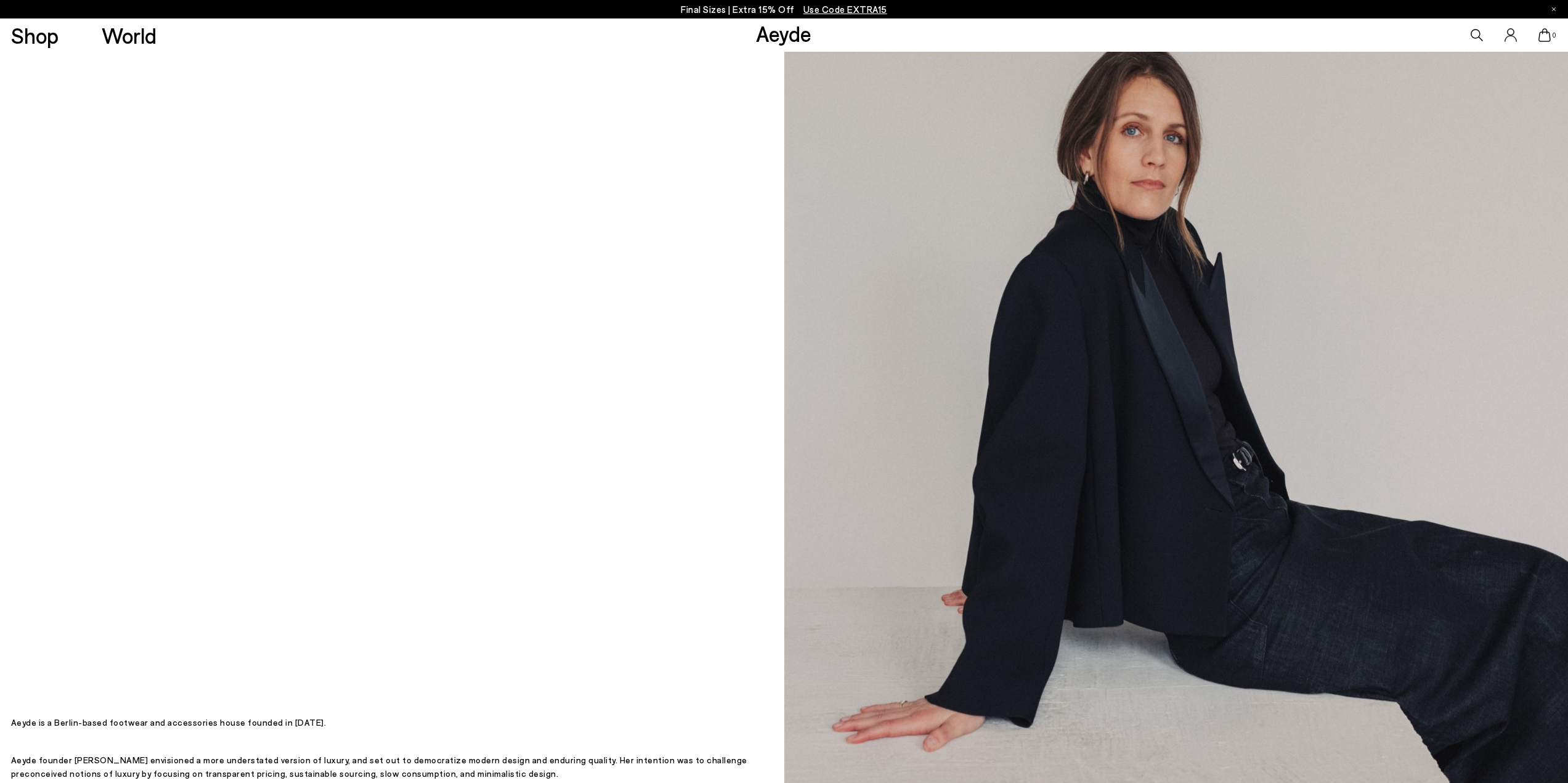
scroll to position [0, 0]
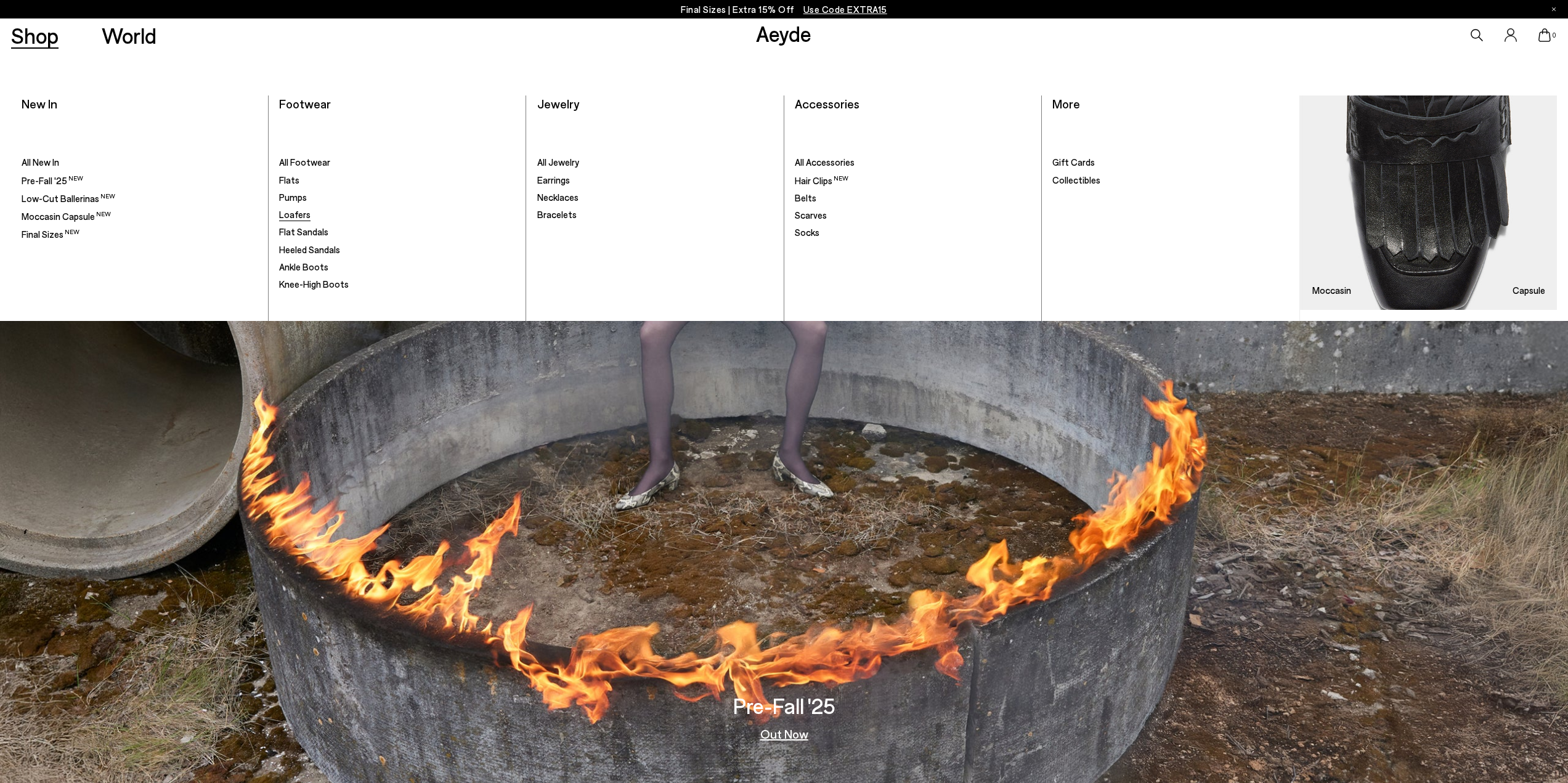
click at [300, 214] on span "Loafers" at bounding box center [295, 214] width 31 height 11
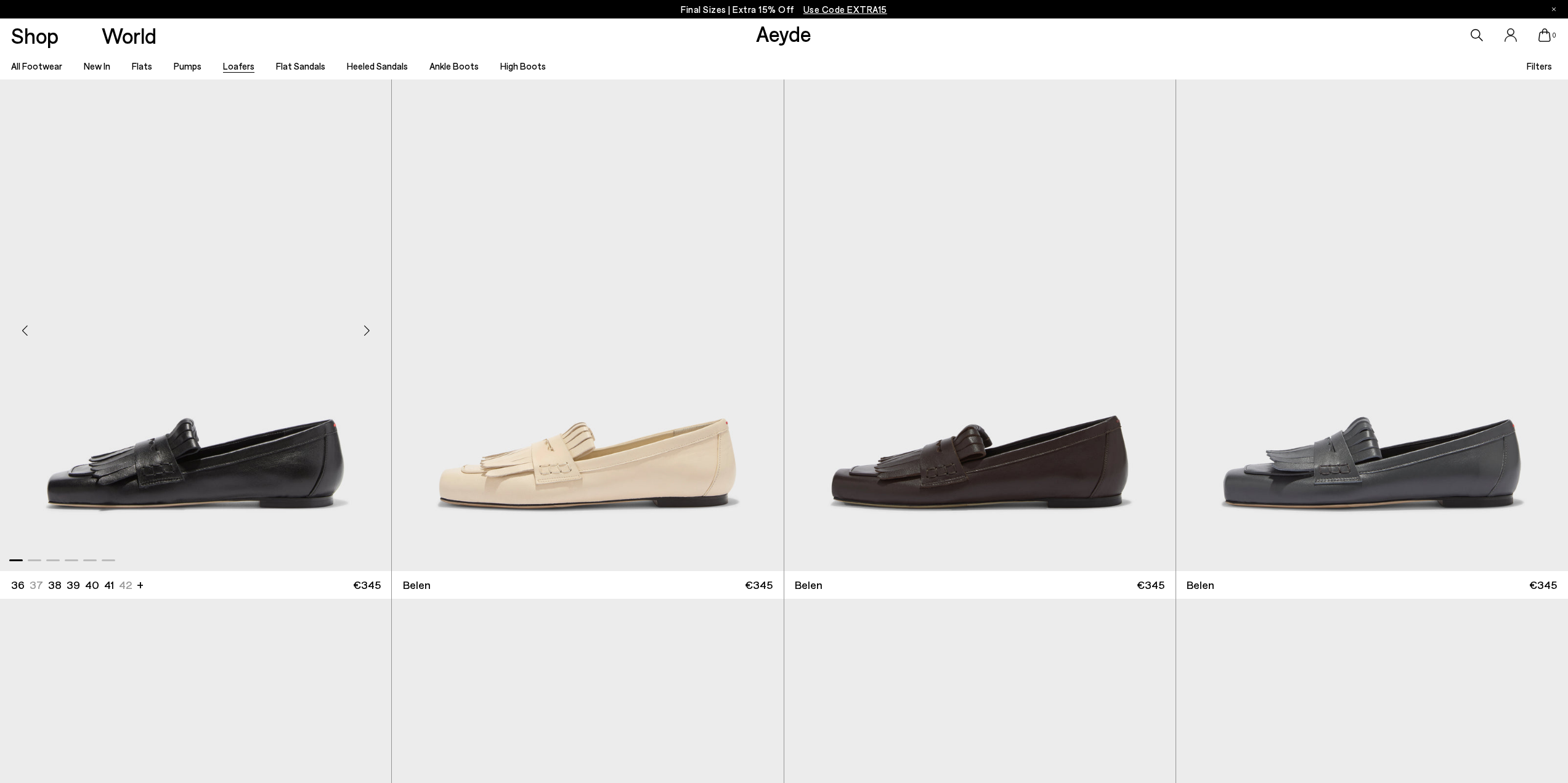
click at [370, 332] on div "Next slide" at bounding box center [366, 330] width 37 height 37
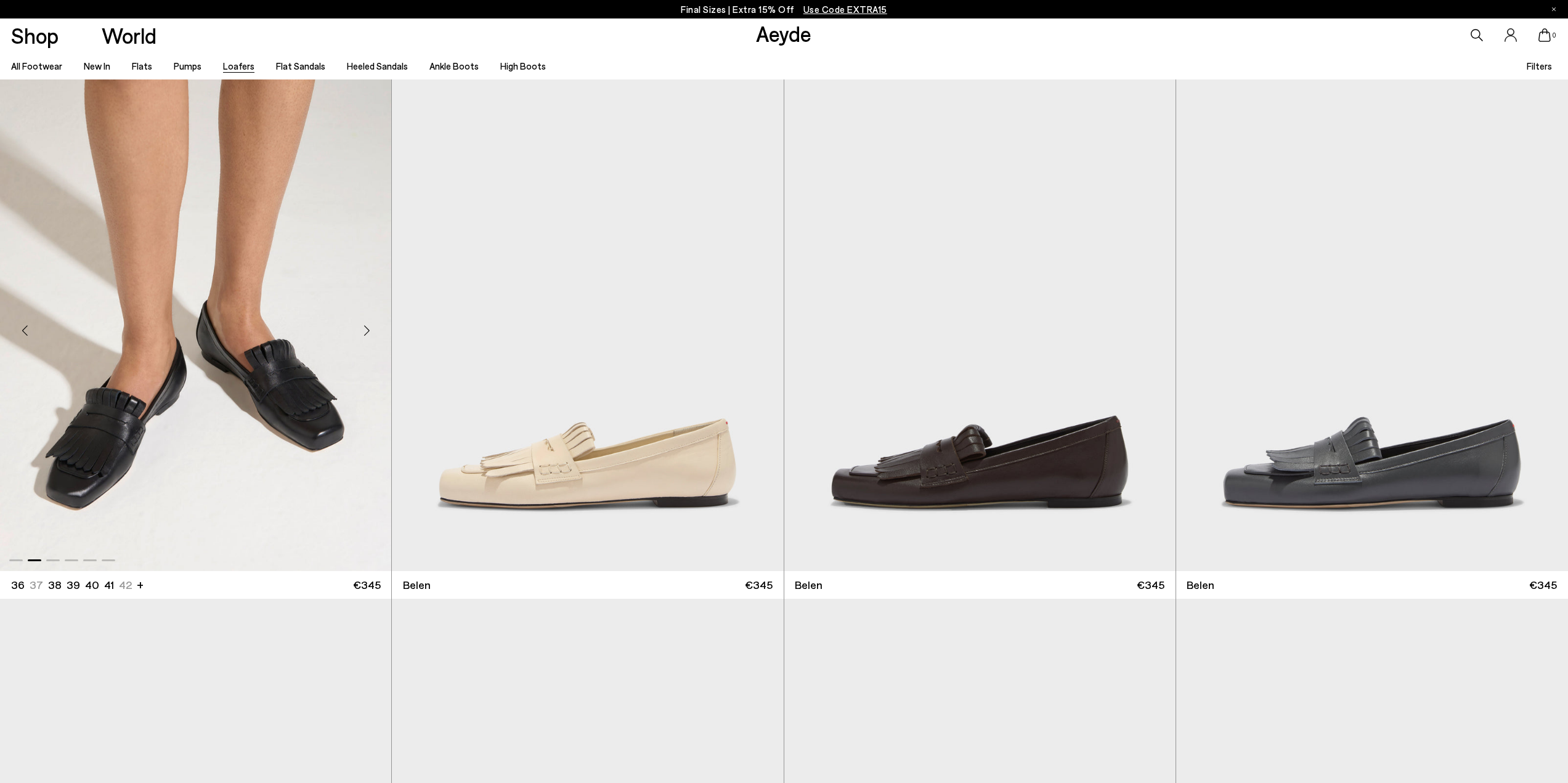
click at [370, 332] on div "Next slide" at bounding box center [366, 330] width 37 height 37
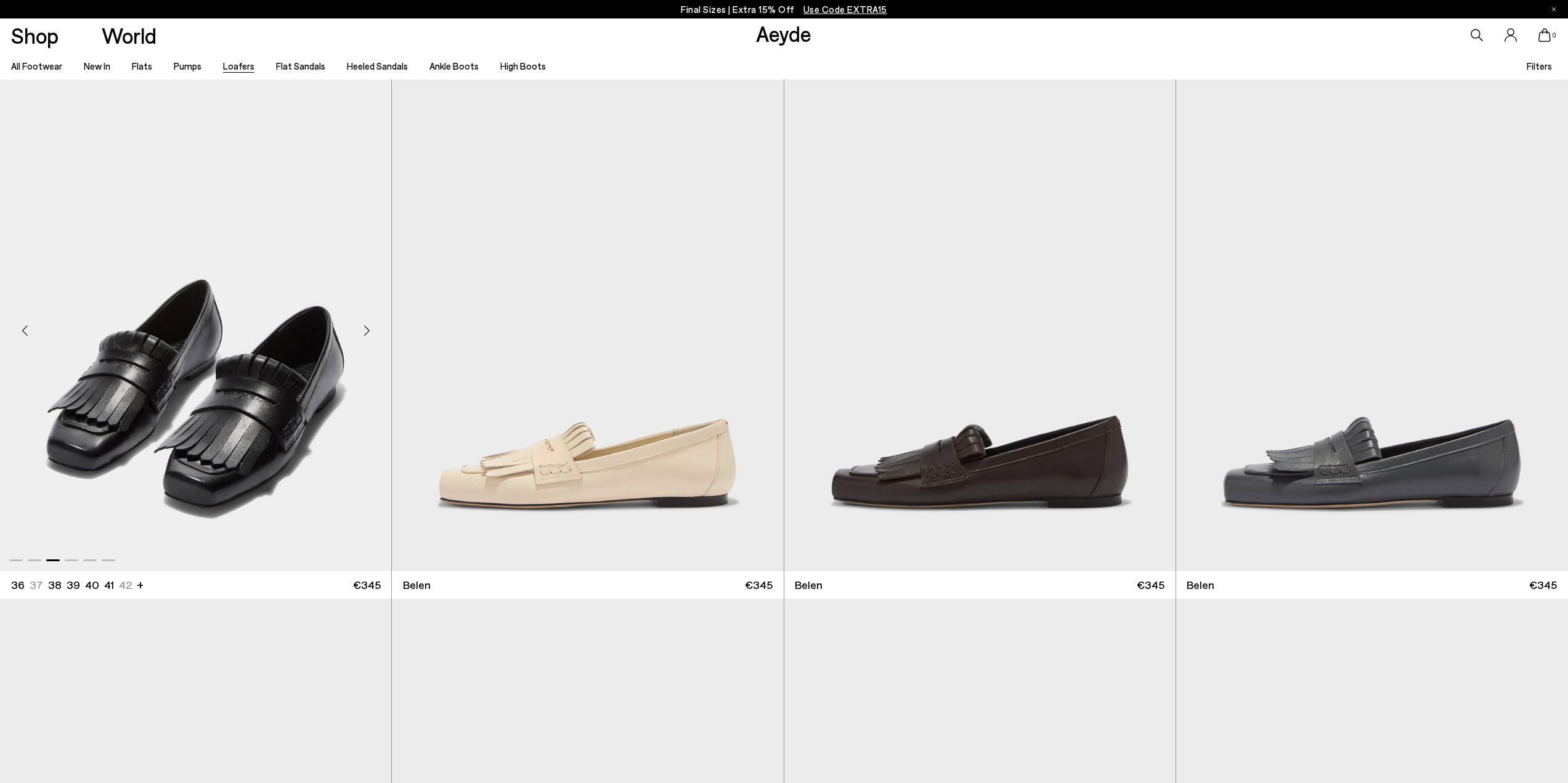
click at [370, 332] on div "Next slide" at bounding box center [366, 330] width 37 height 37
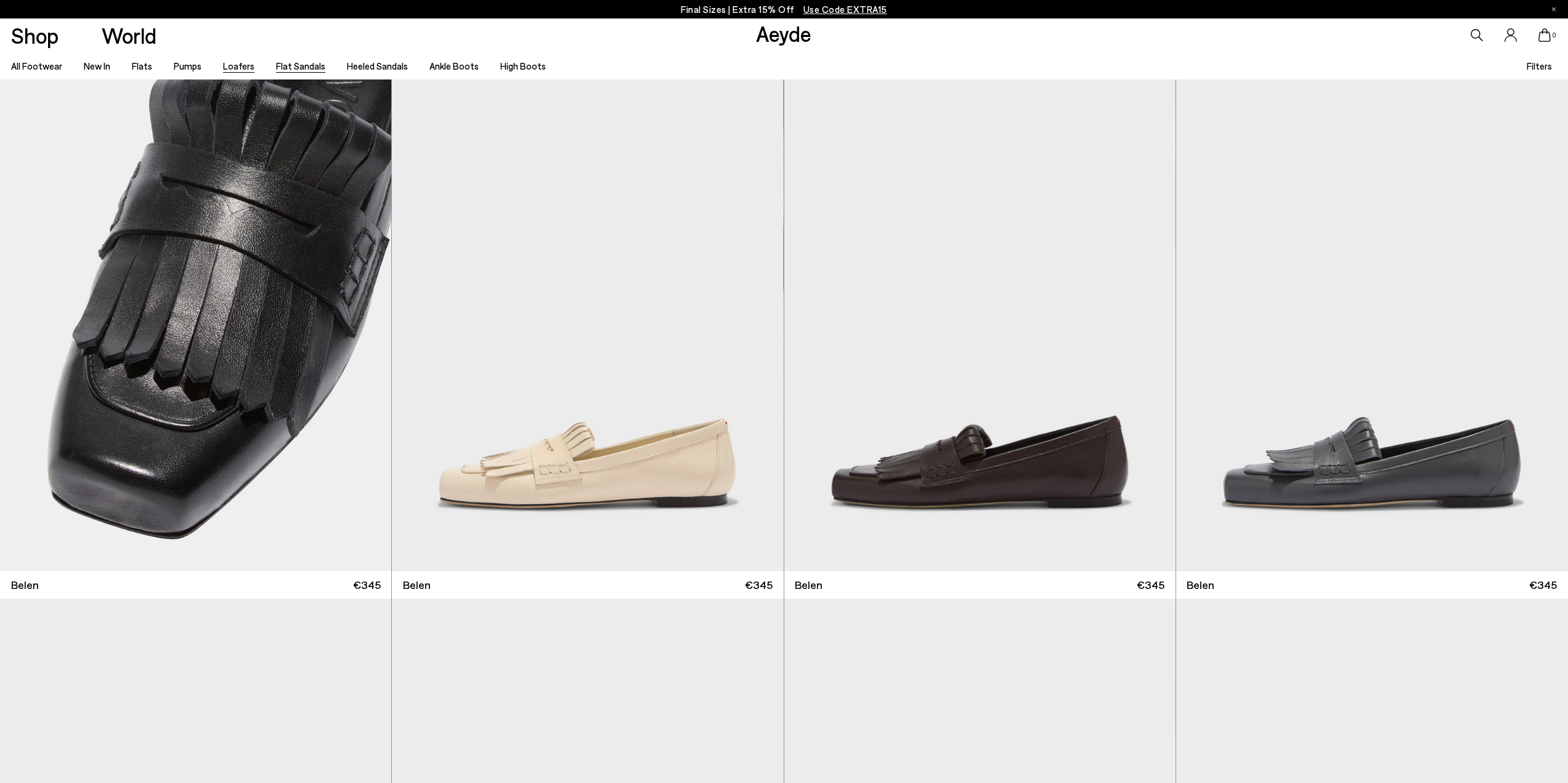
click at [284, 66] on link "Flat Sandals" at bounding box center [301, 66] width 49 height 11
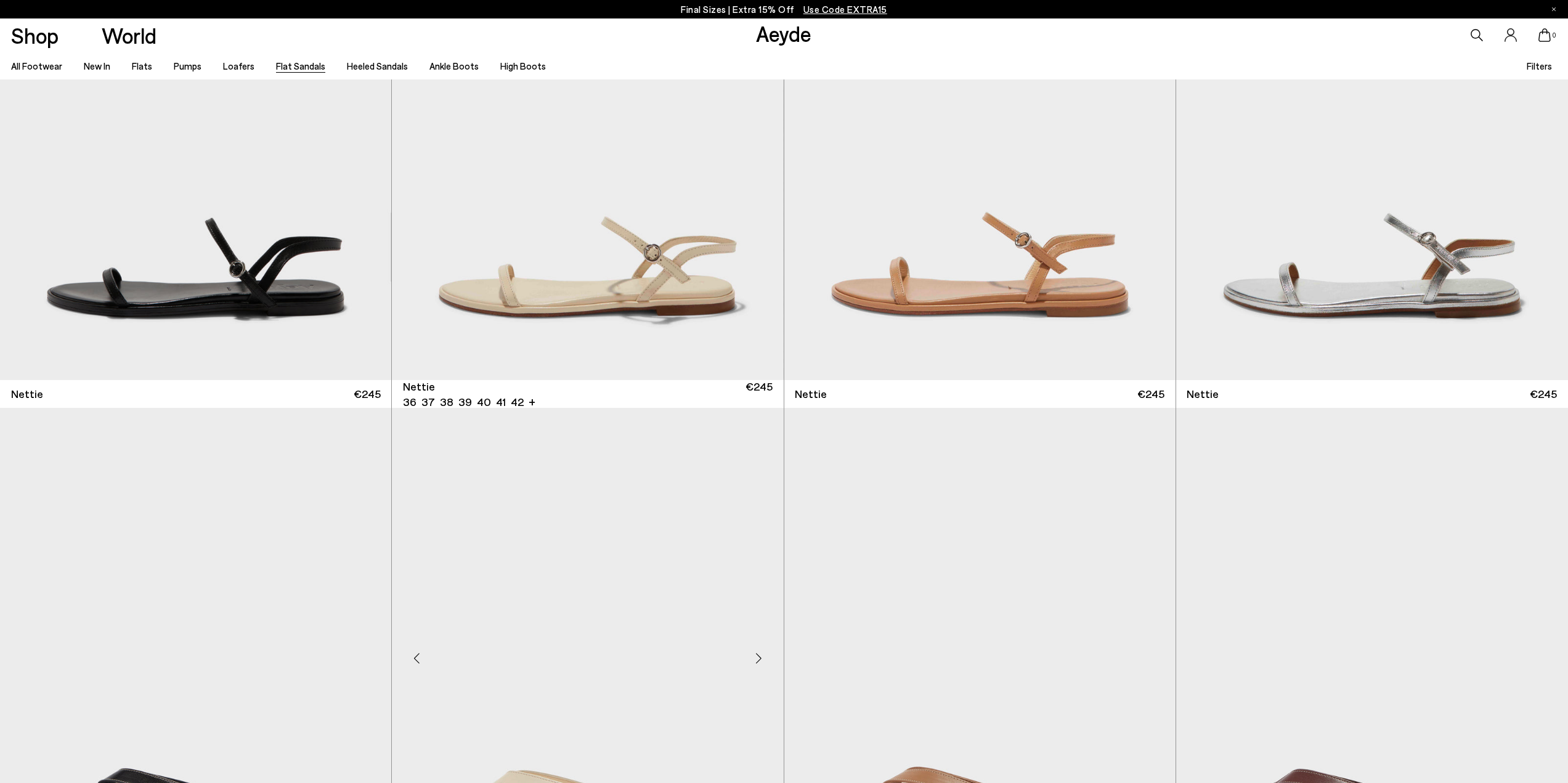
scroll to position [617, 0]
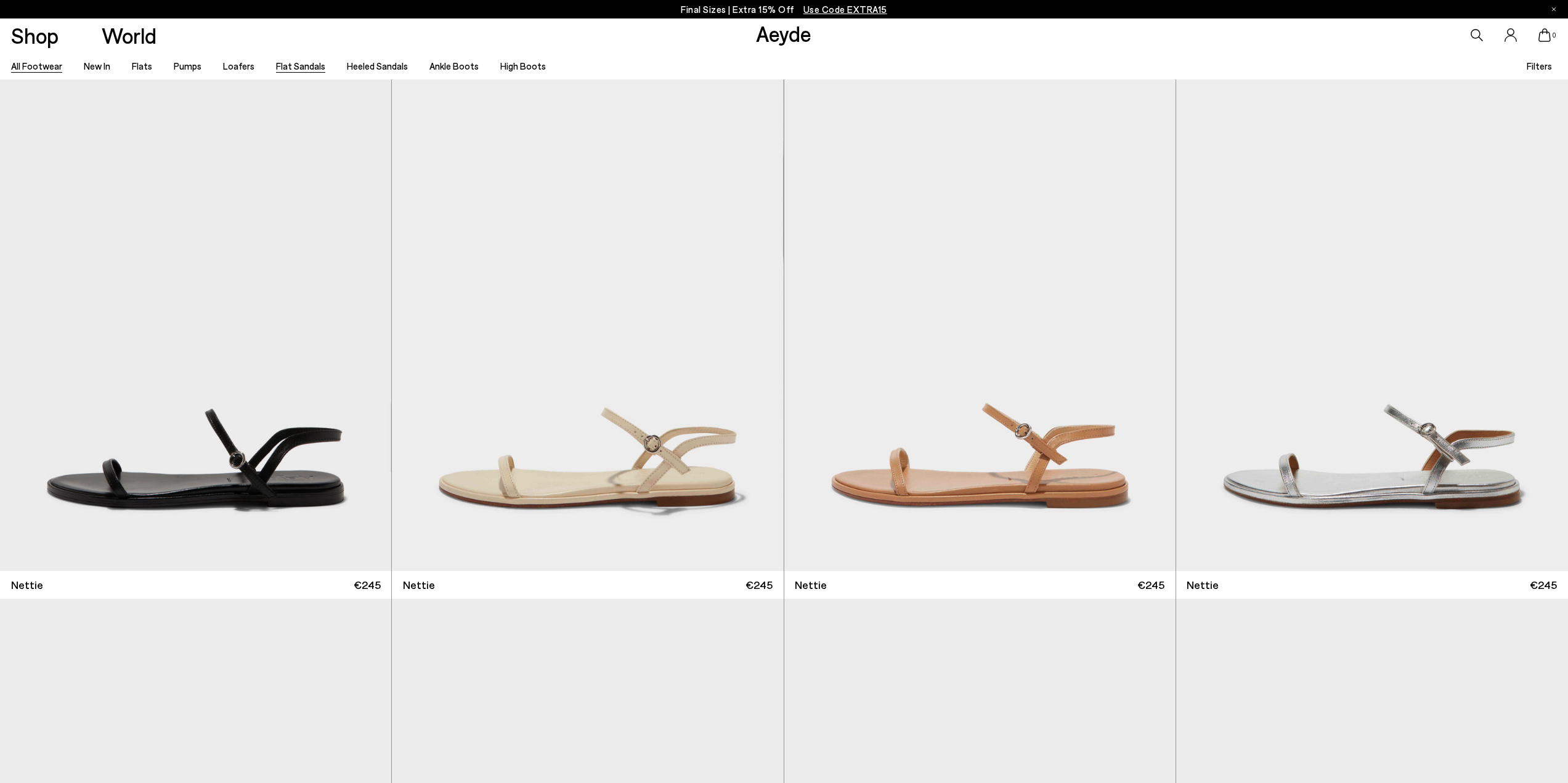
click at [42, 70] on link "All Footwear" at bounding box center [37, 66] width 51 height 11
